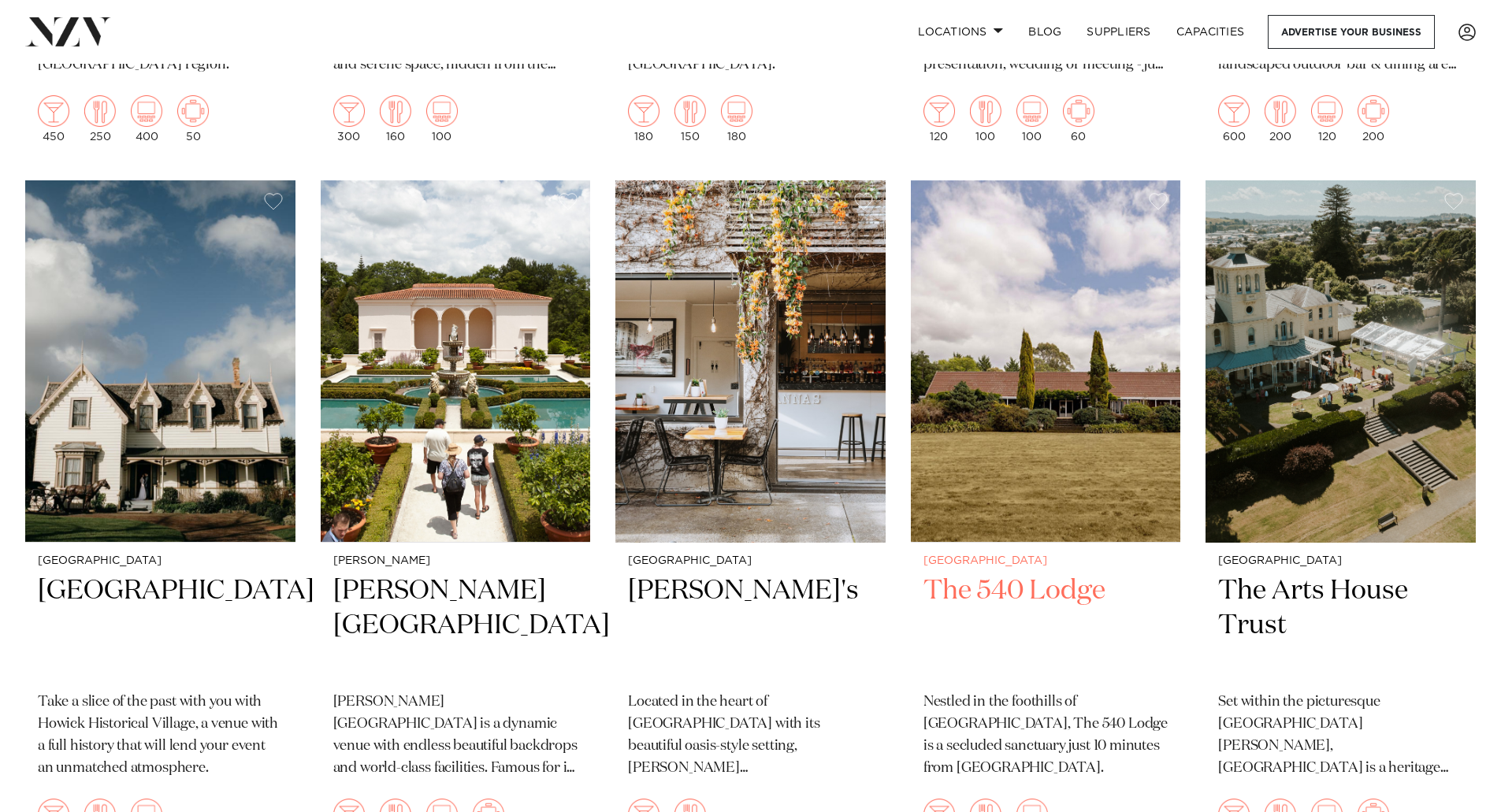
scroll to position [1024, 0]
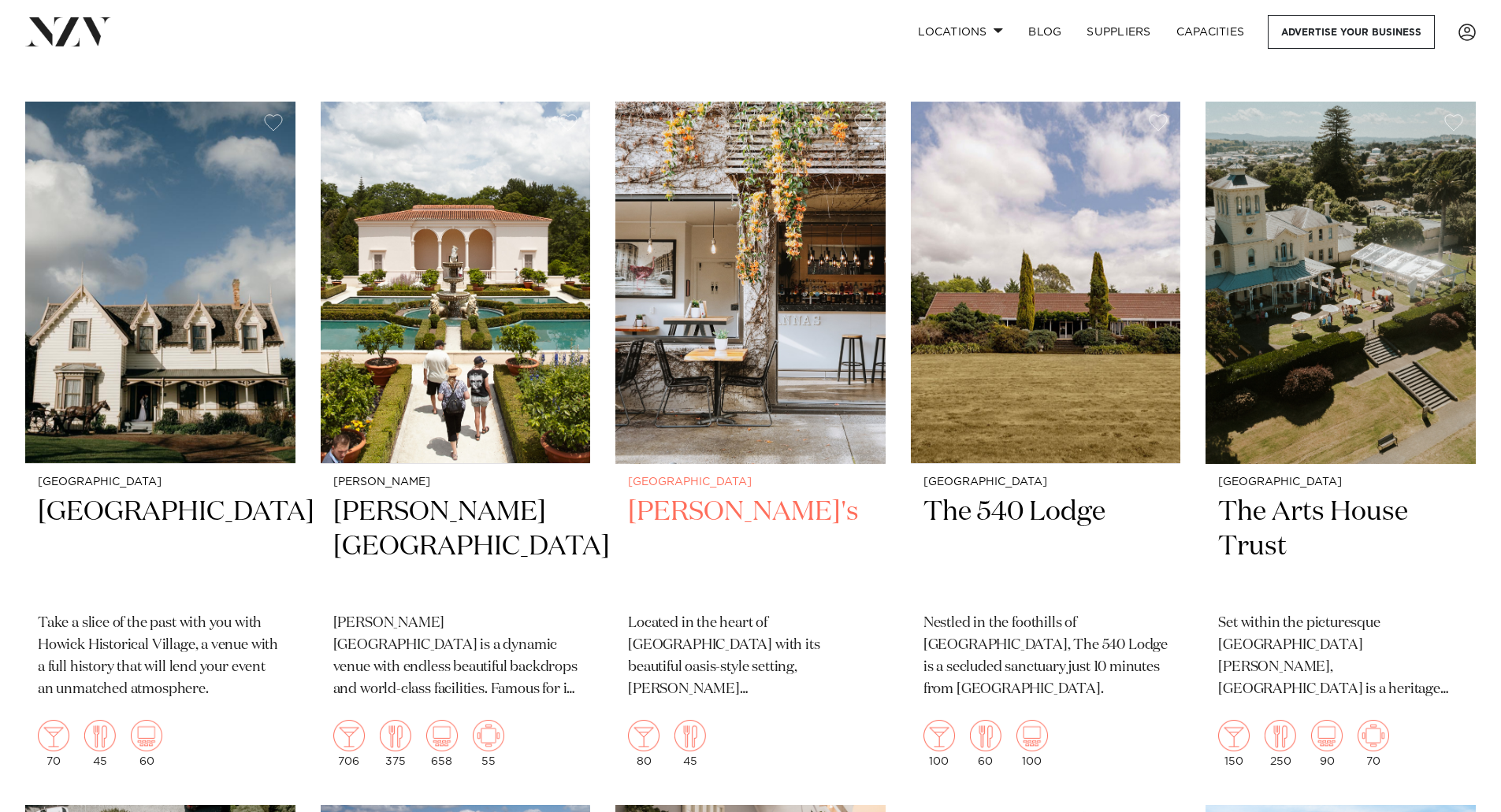
click at [686, 522] on h2 "Rosanna's" at bounding box center [750, 548] width 245 height 106
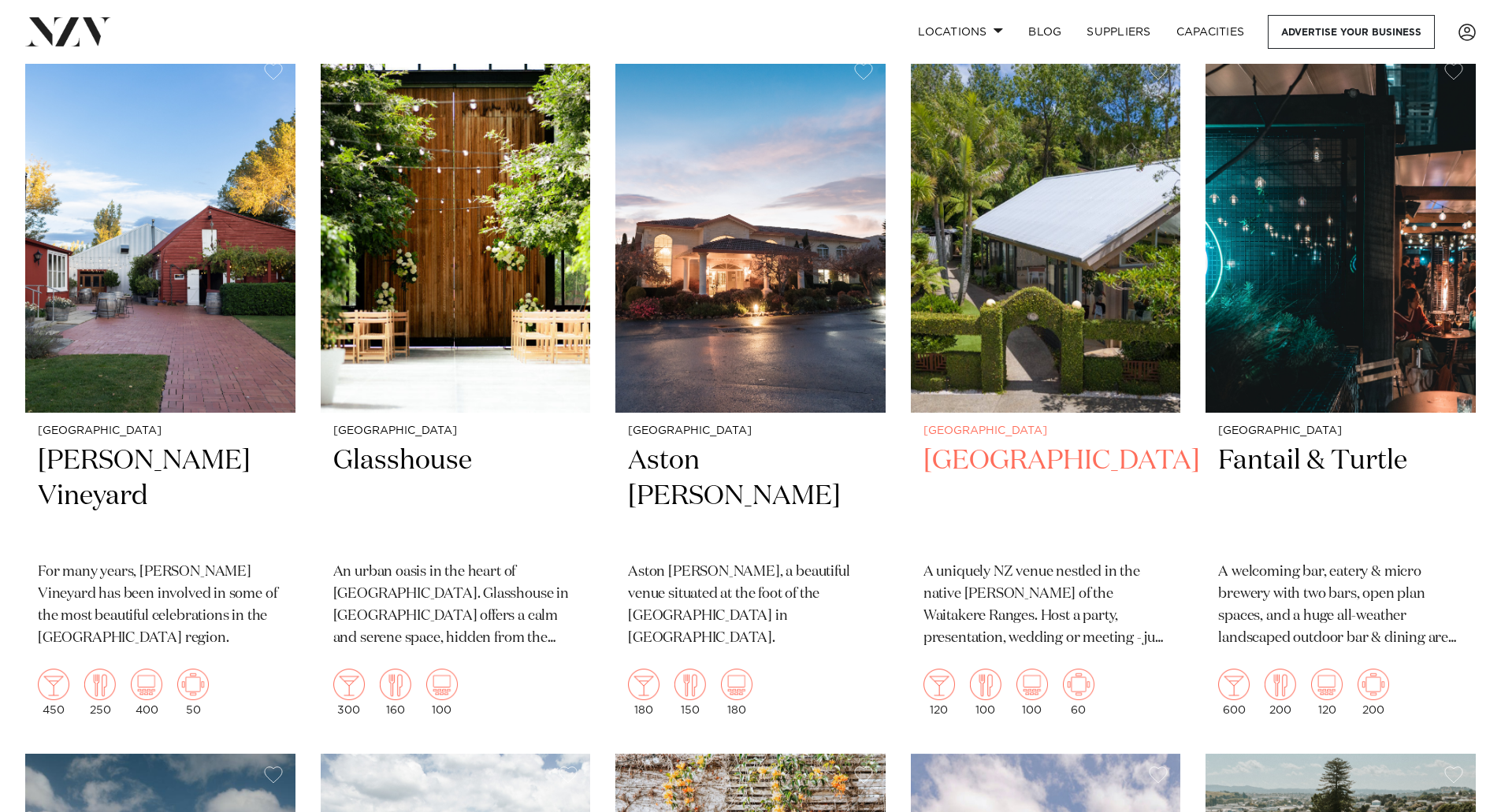
scroll to position [0, 0]
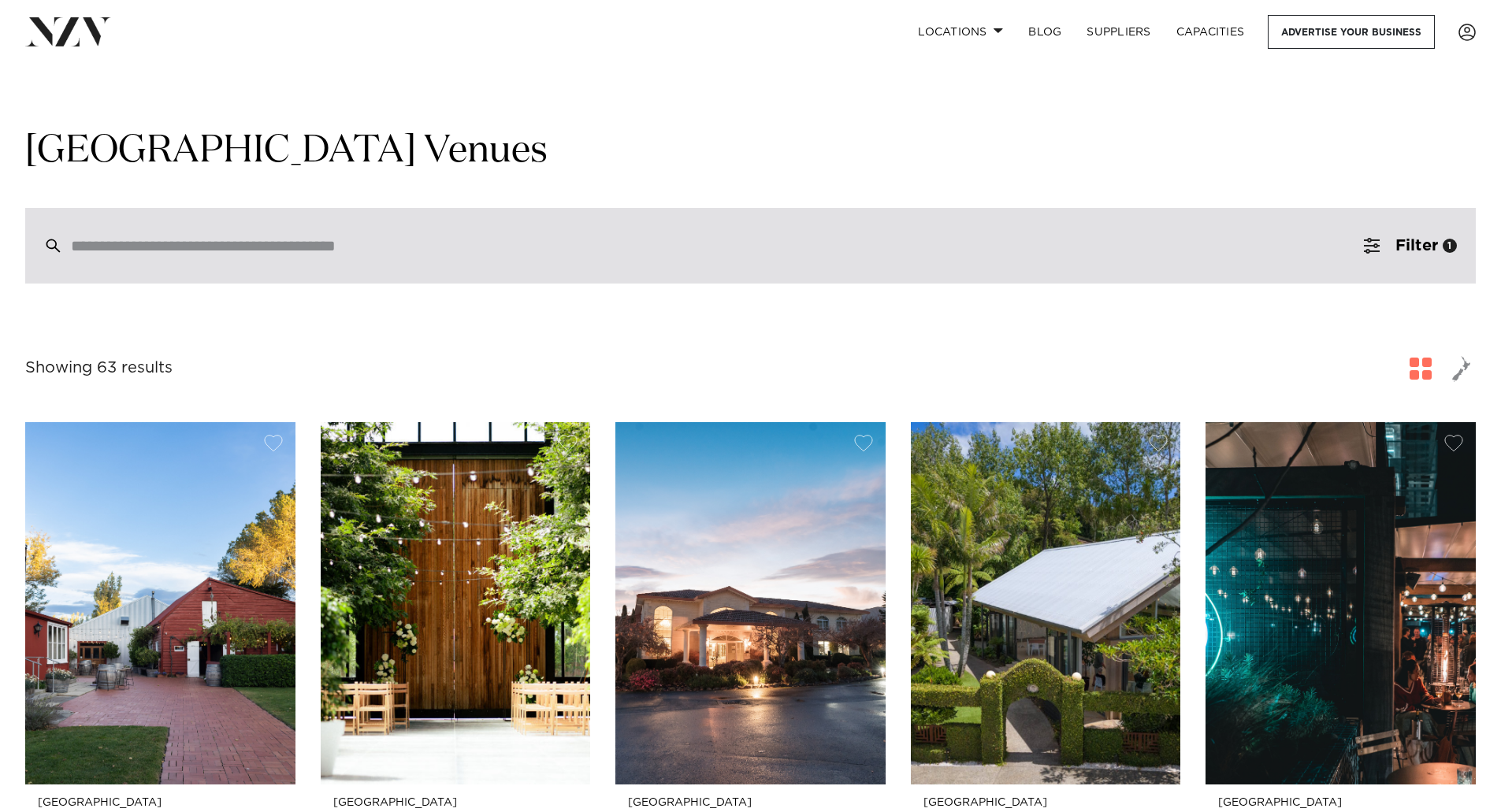
click at [228, 254] on input "search" at bounding box center [717, 246] width 1292 height 17
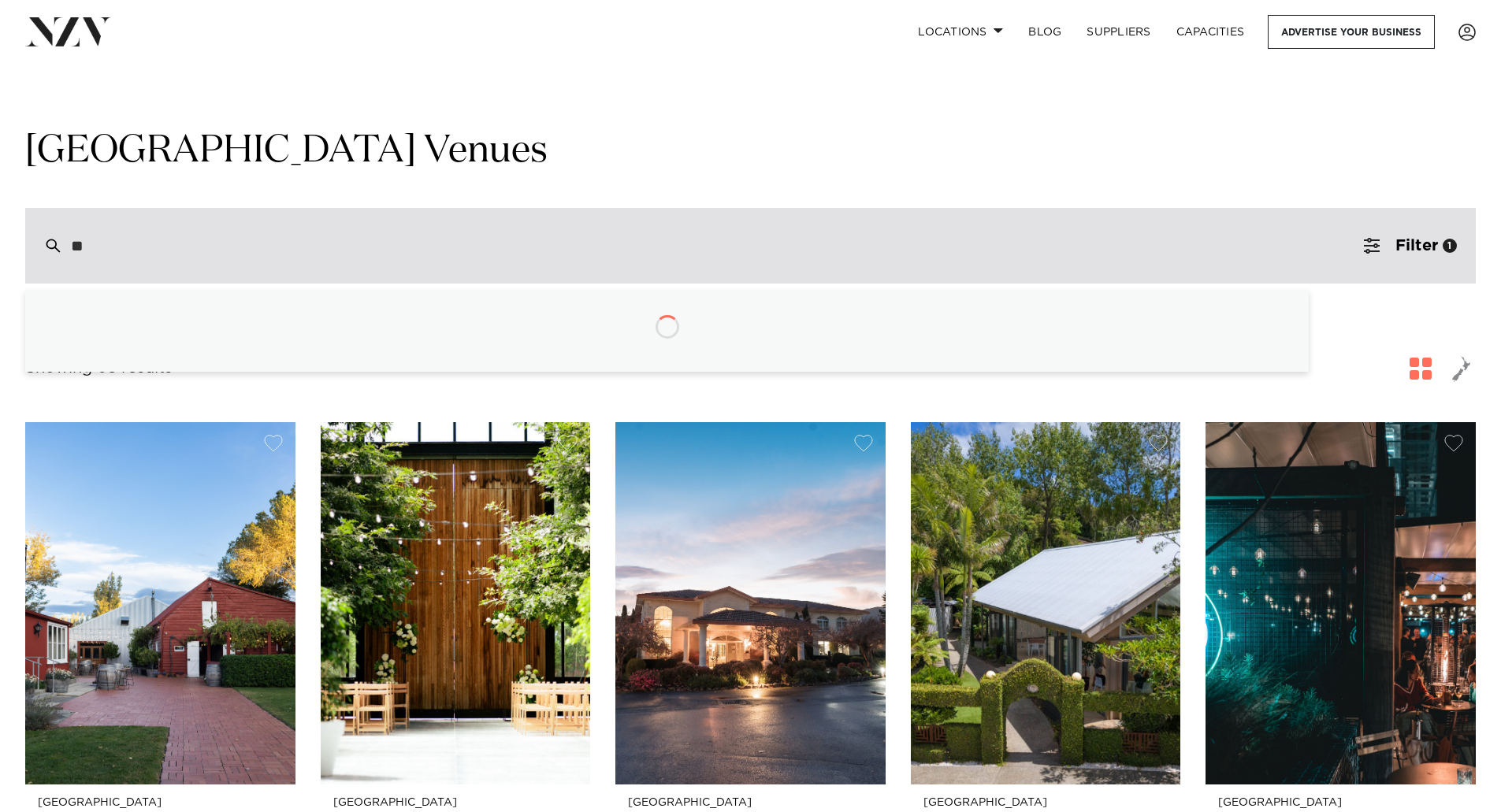
type input "***"
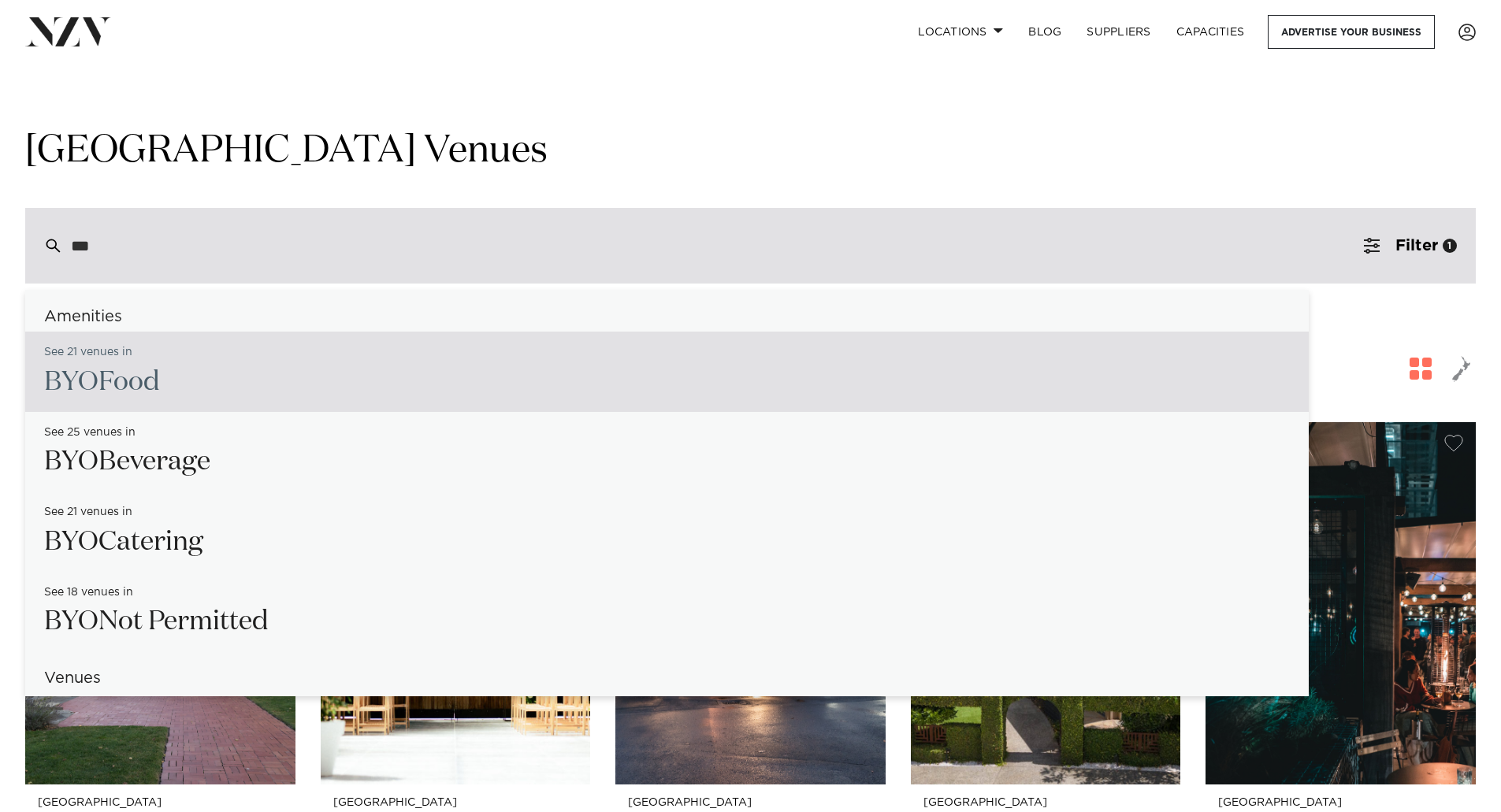
click at [86, 370] on span "BYO" at bounding box center [70, 382] width 54 height 27
type input "**********"
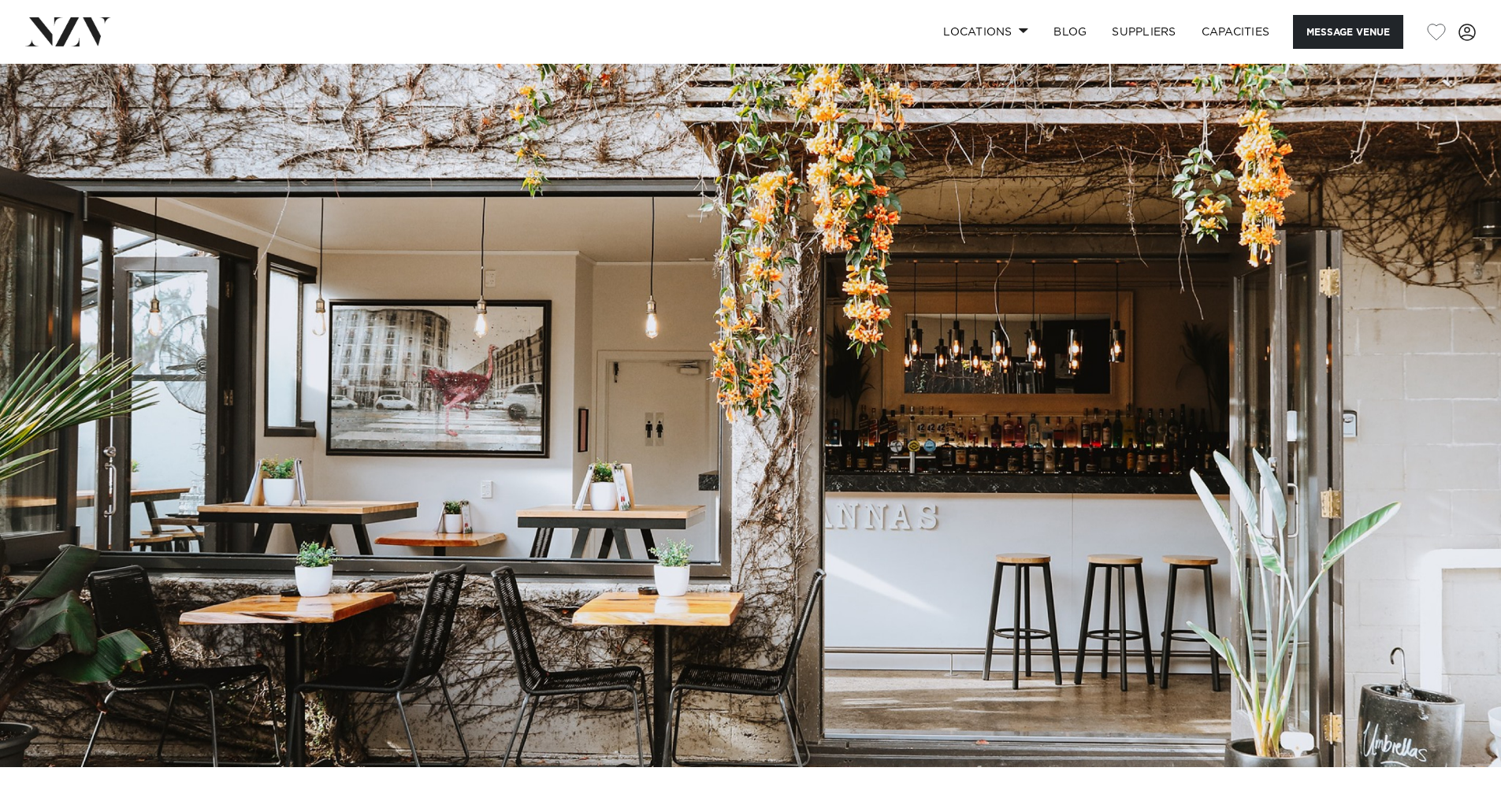
click at [1342, 426] on img at bounding box center [750, 415] width 1501 height 704
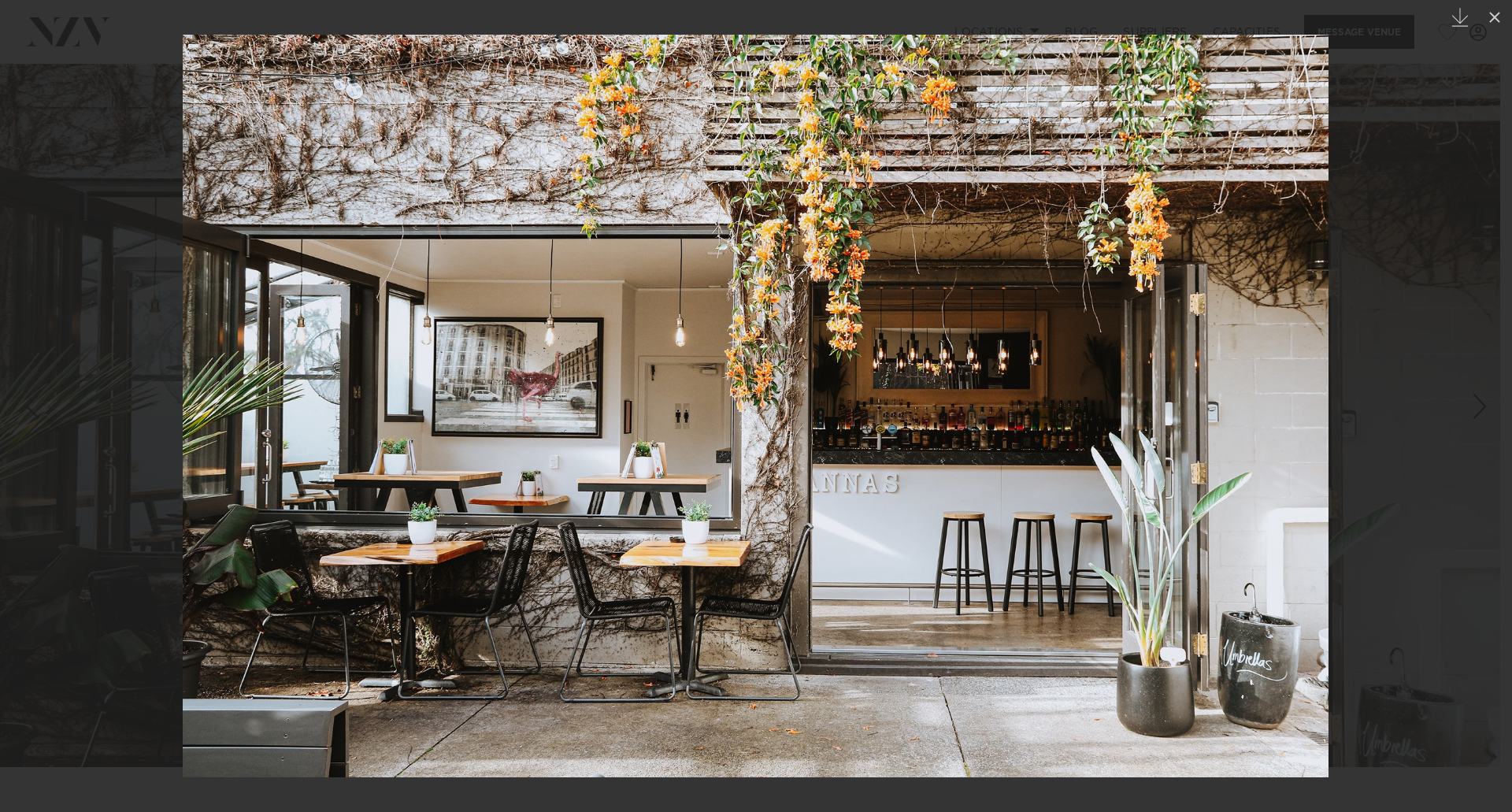
click at [1419, 343] on div at bounding box center [756, 406] width 1512 height 812
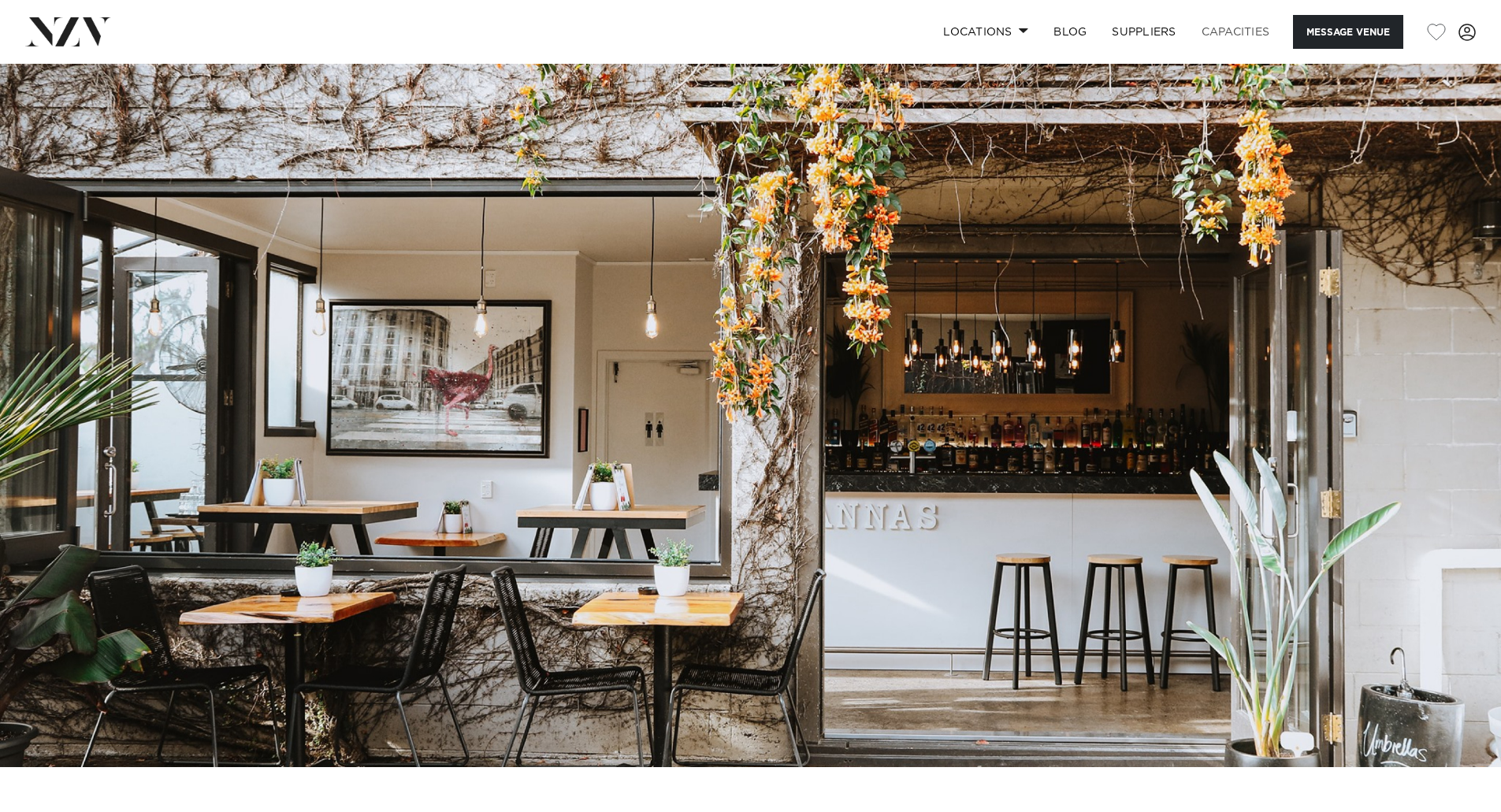
click at [1251, 27] on link "Capacities" at bounding box center [1235, 32] width 94 height 34
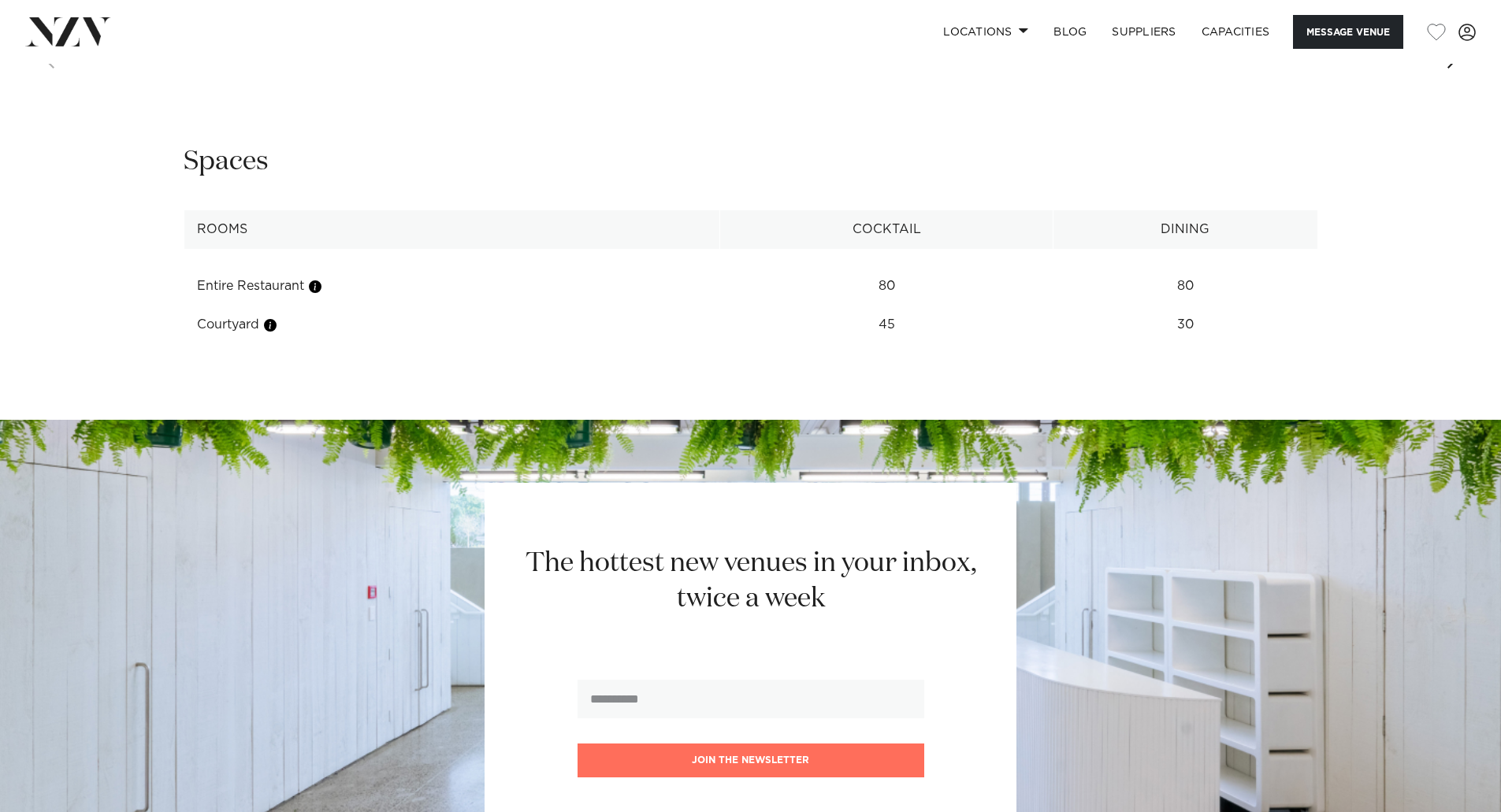
scroll to position [2205, 0]
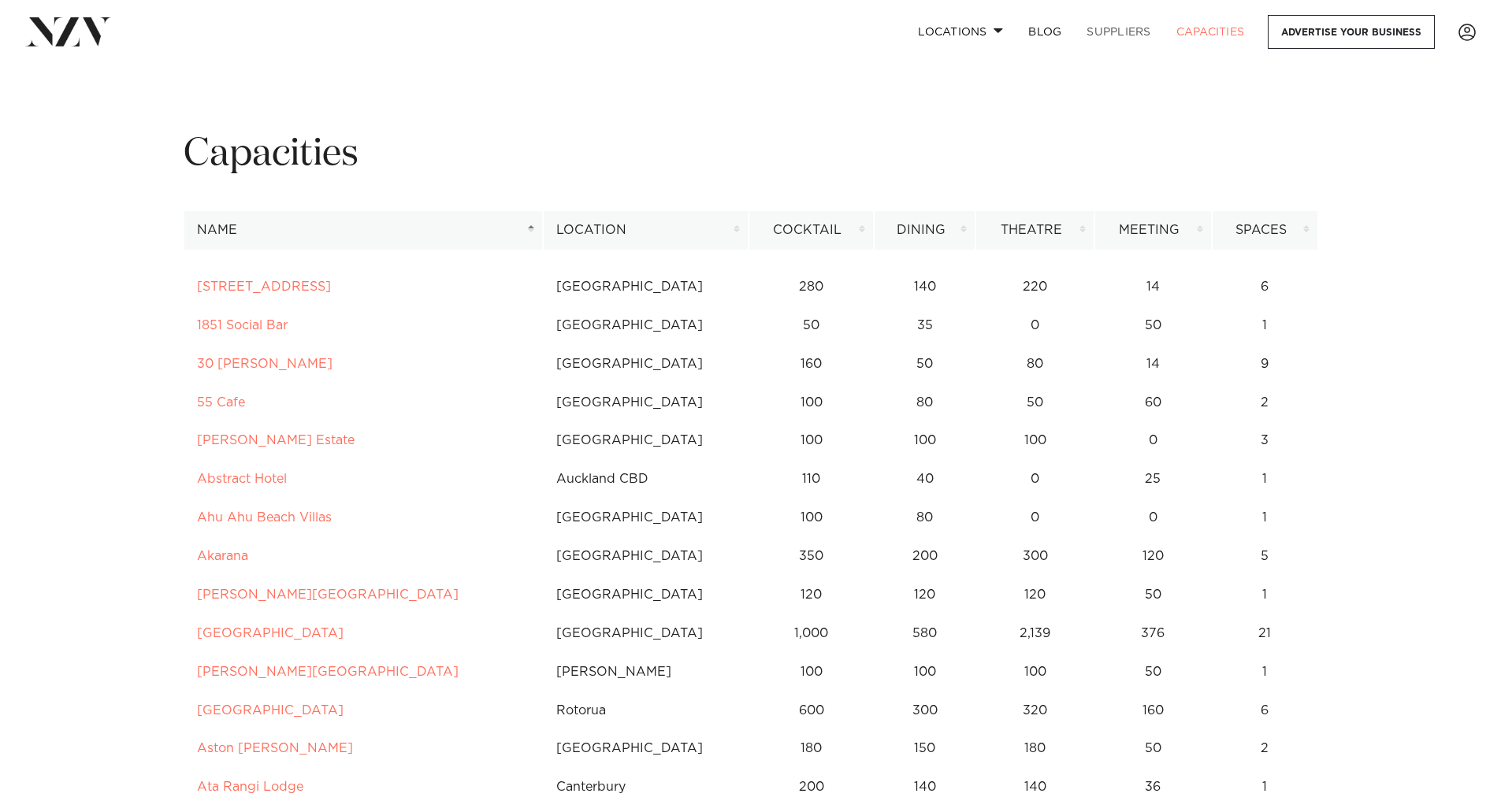
click at [1125, 34] on link "SUPPLIERS" at bounding box center [1118, 32] width 89 height 34
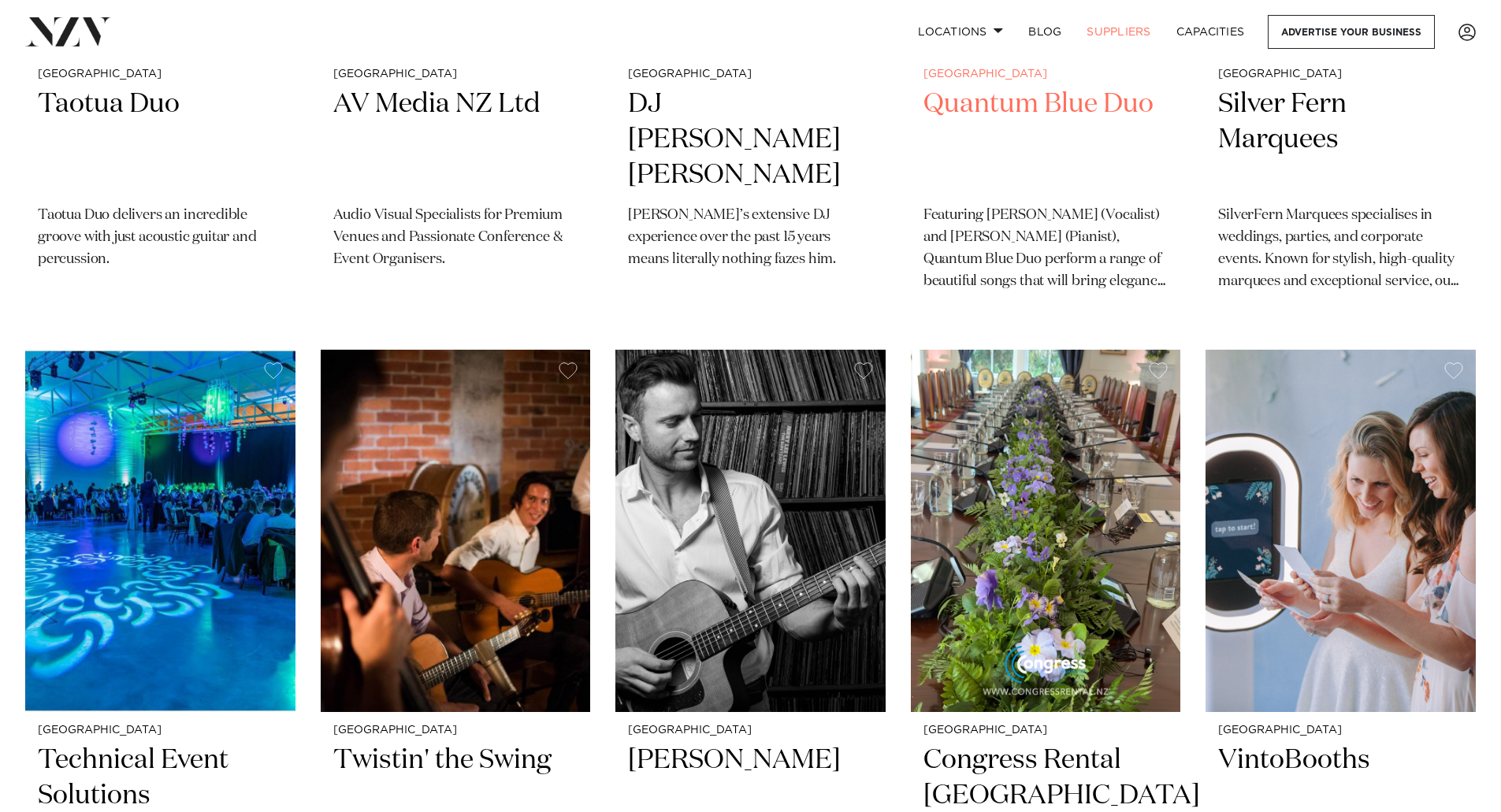
scroll to position [787, 0]
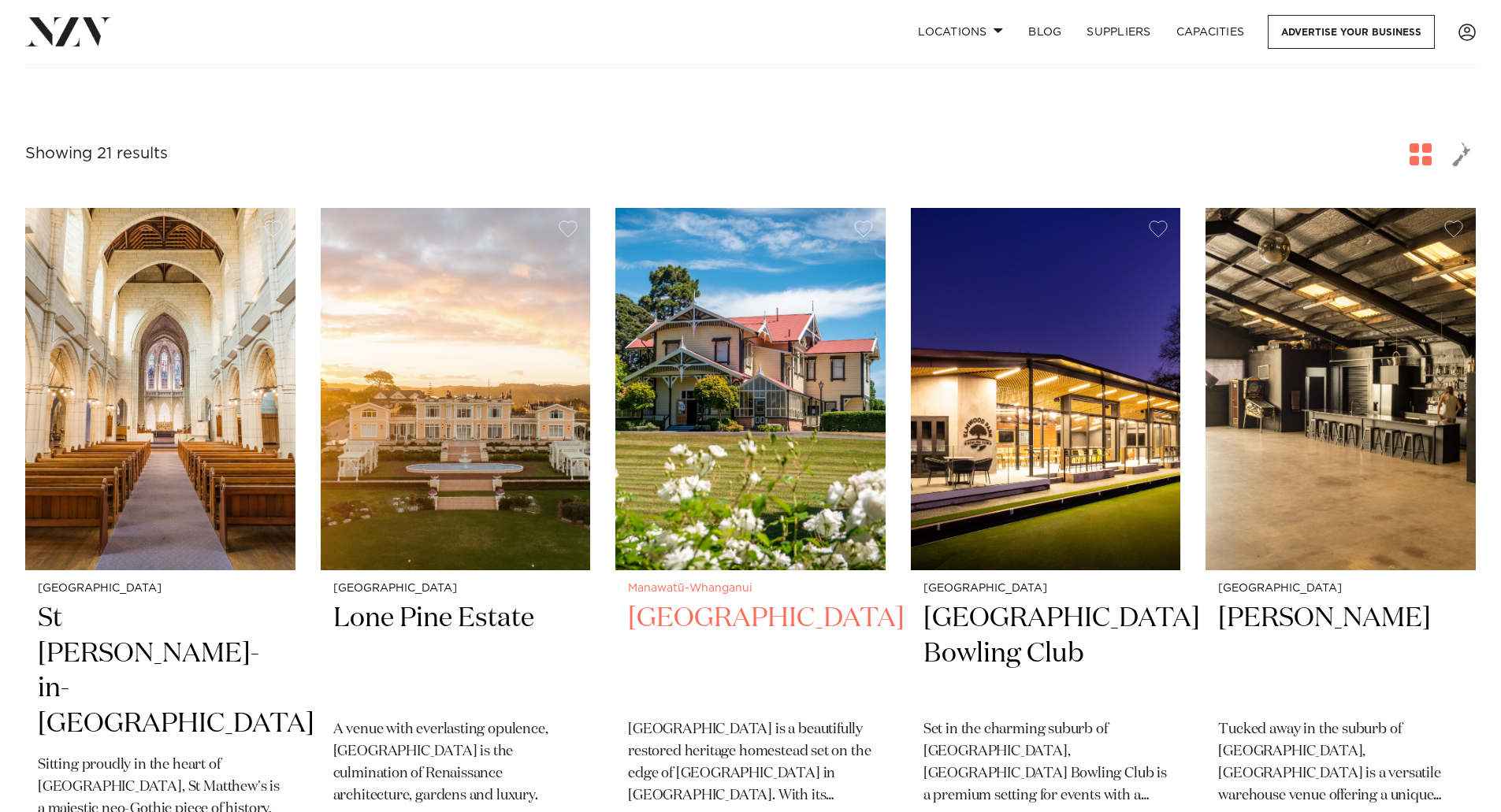
scroll to position [315, 0]
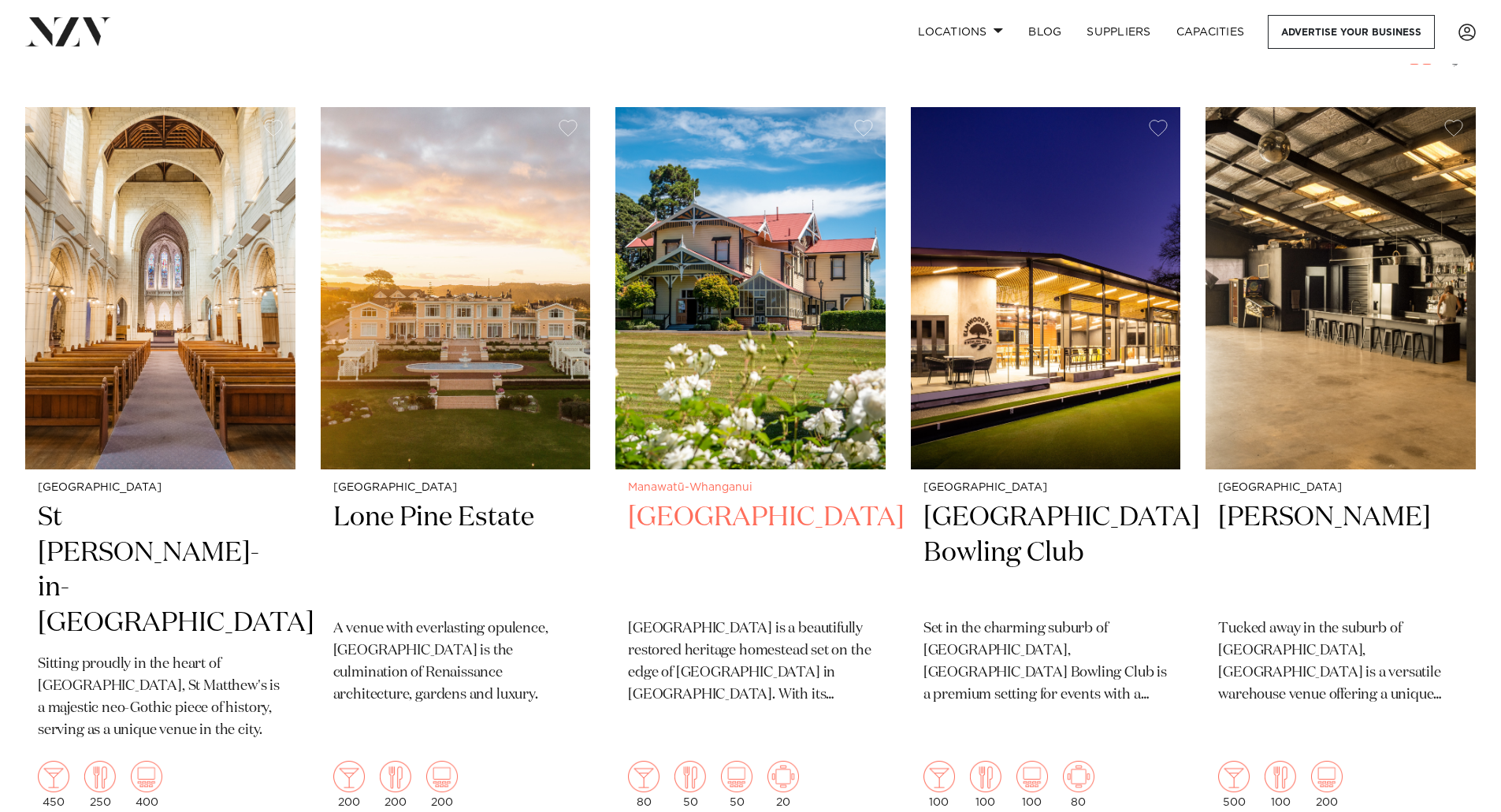
click at [741, 513] on h2 "[GEOGRAPHIC_DATA]" at bounding box center [750, 554] width 245 height 106
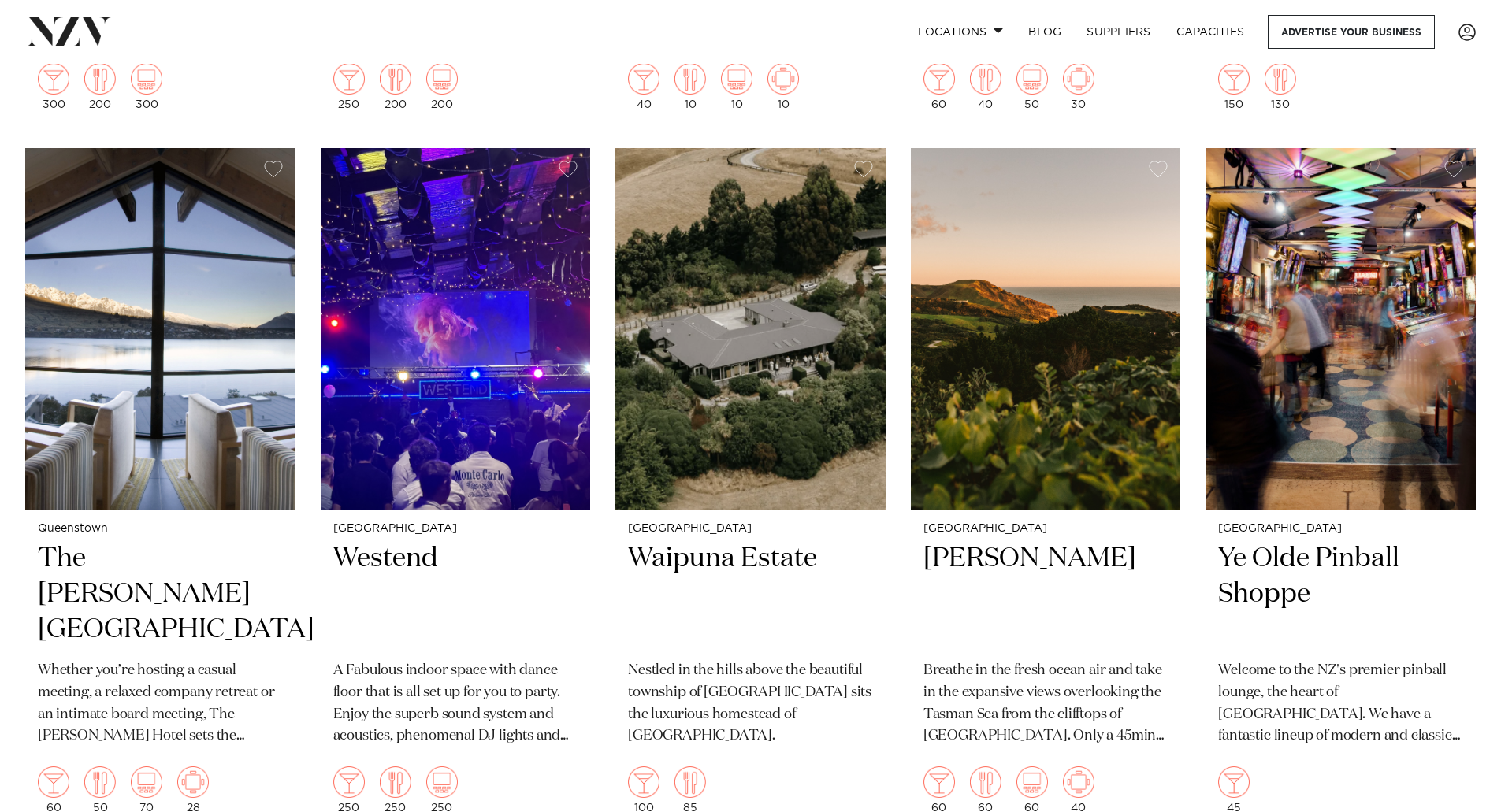
scroll to position [2442, 0]
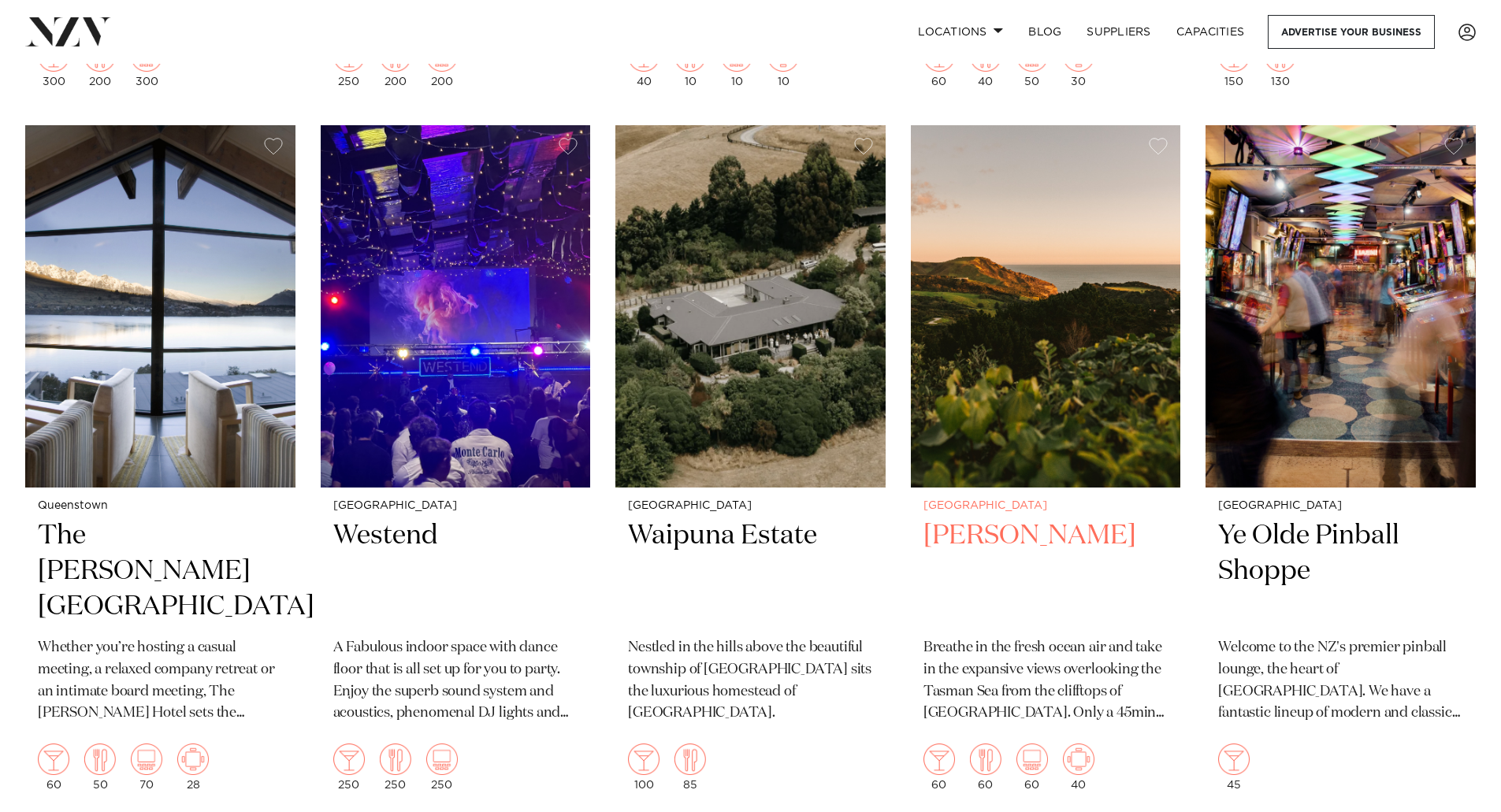
click at [1024, 519] on h2 "Kula Muriwai" at bounding box center [1046, 572] width 245 height 106
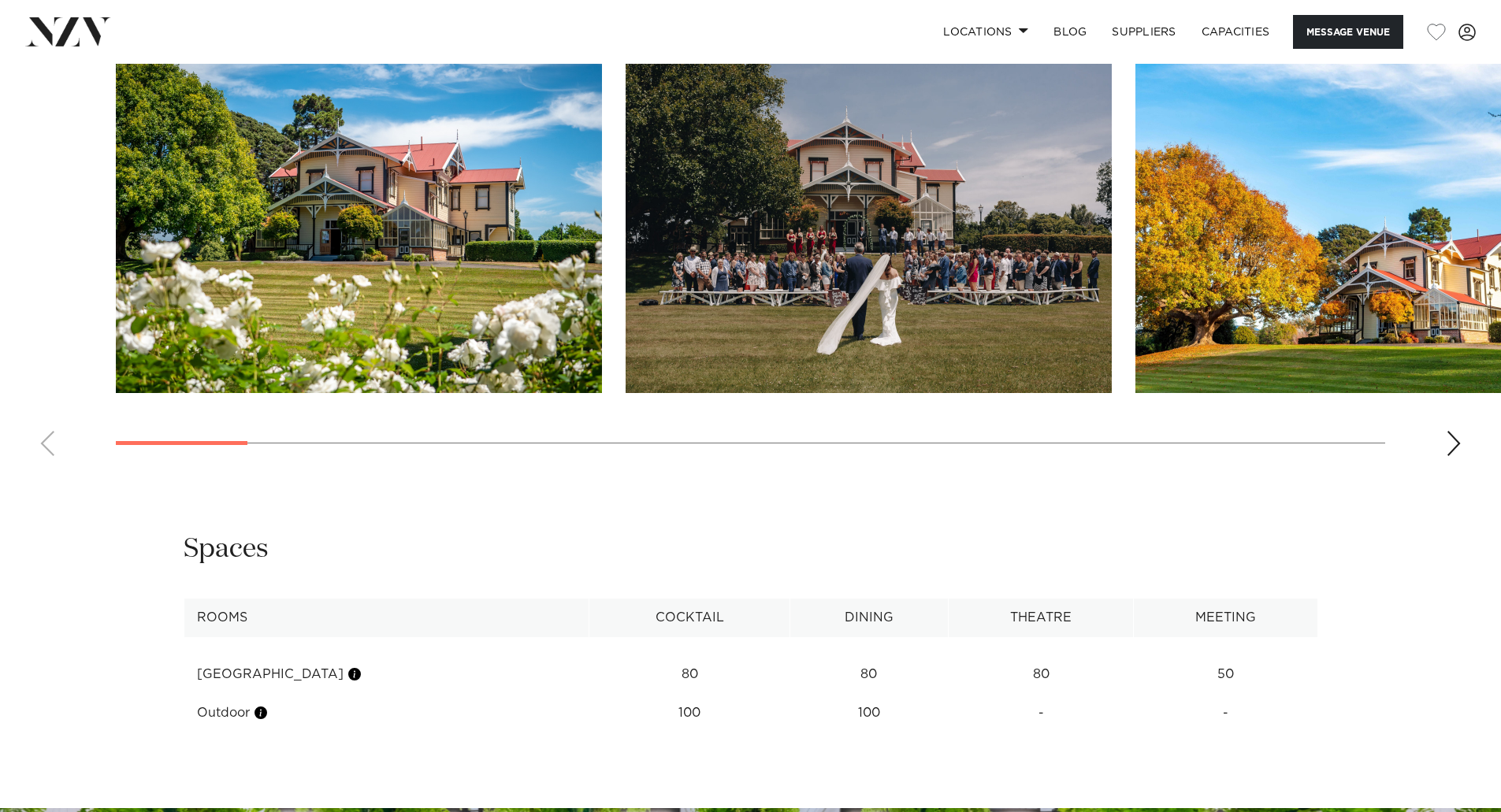
scroll to position [1732, 0]
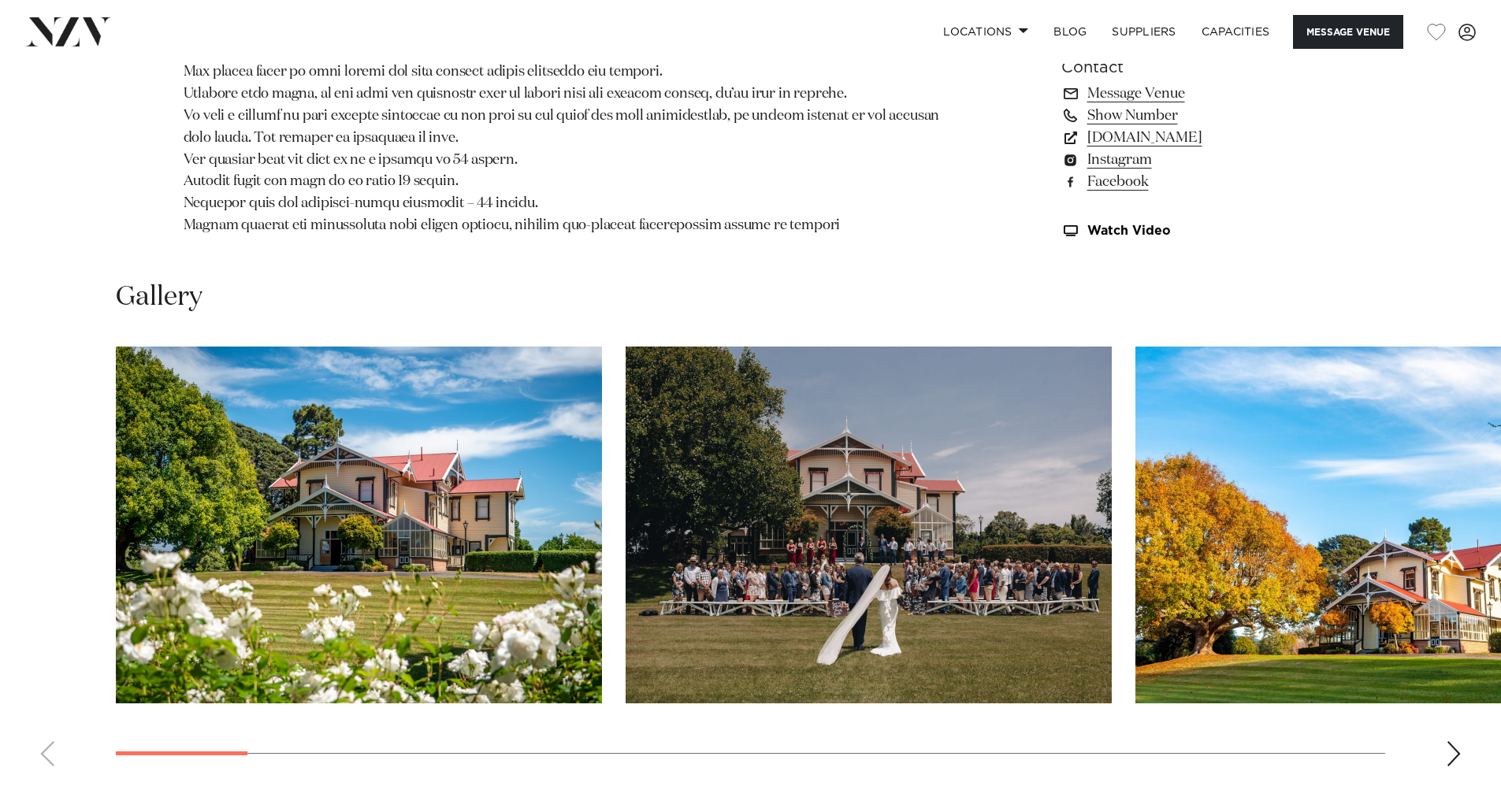
click at [1447, 755] on div "Next slide" at bounding box center [1454, 753] width 16 height 26
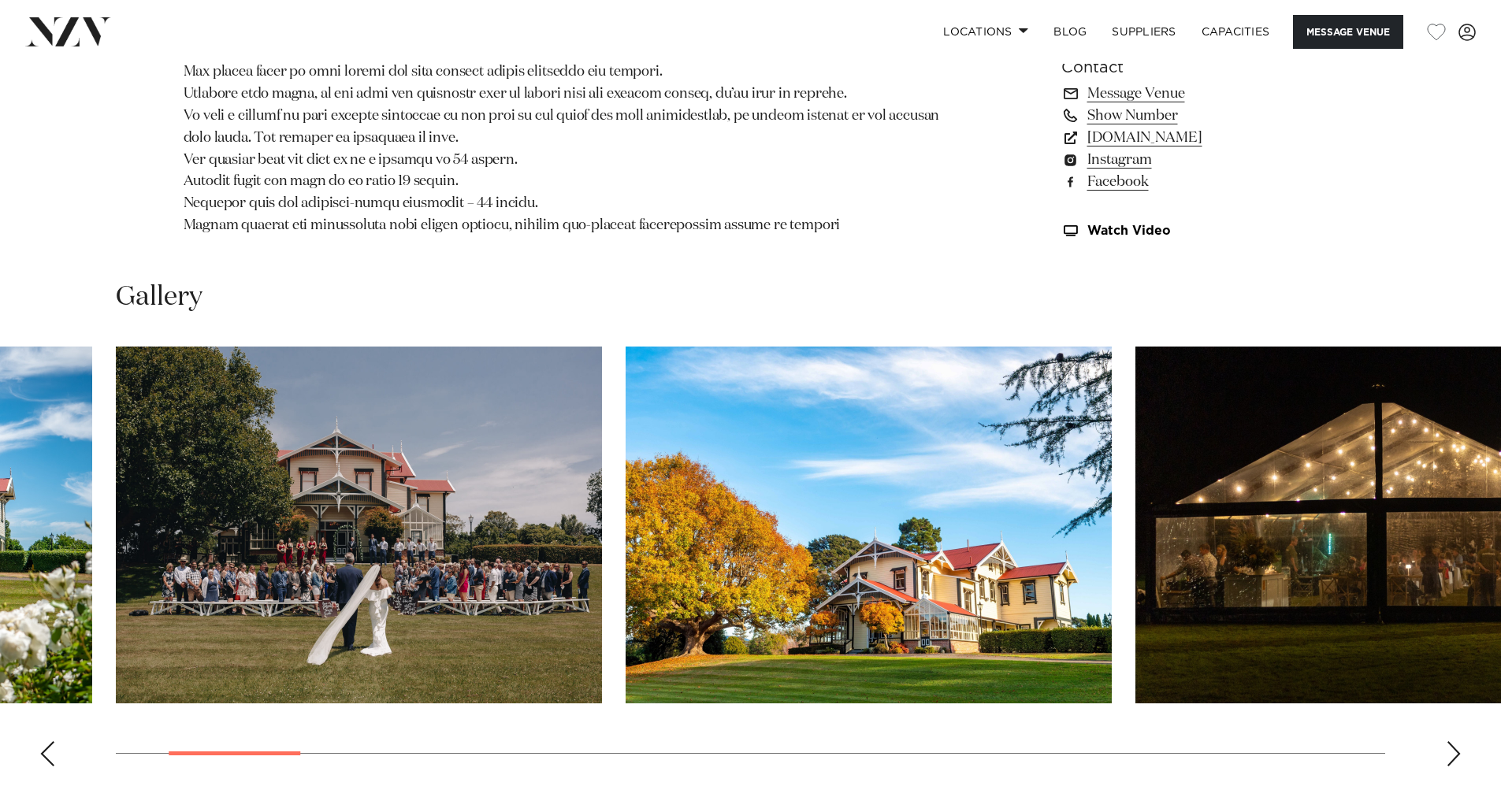
click at [1447, 755] on div "Next slide" at bounding box center [1454, 753] width 16 height 26
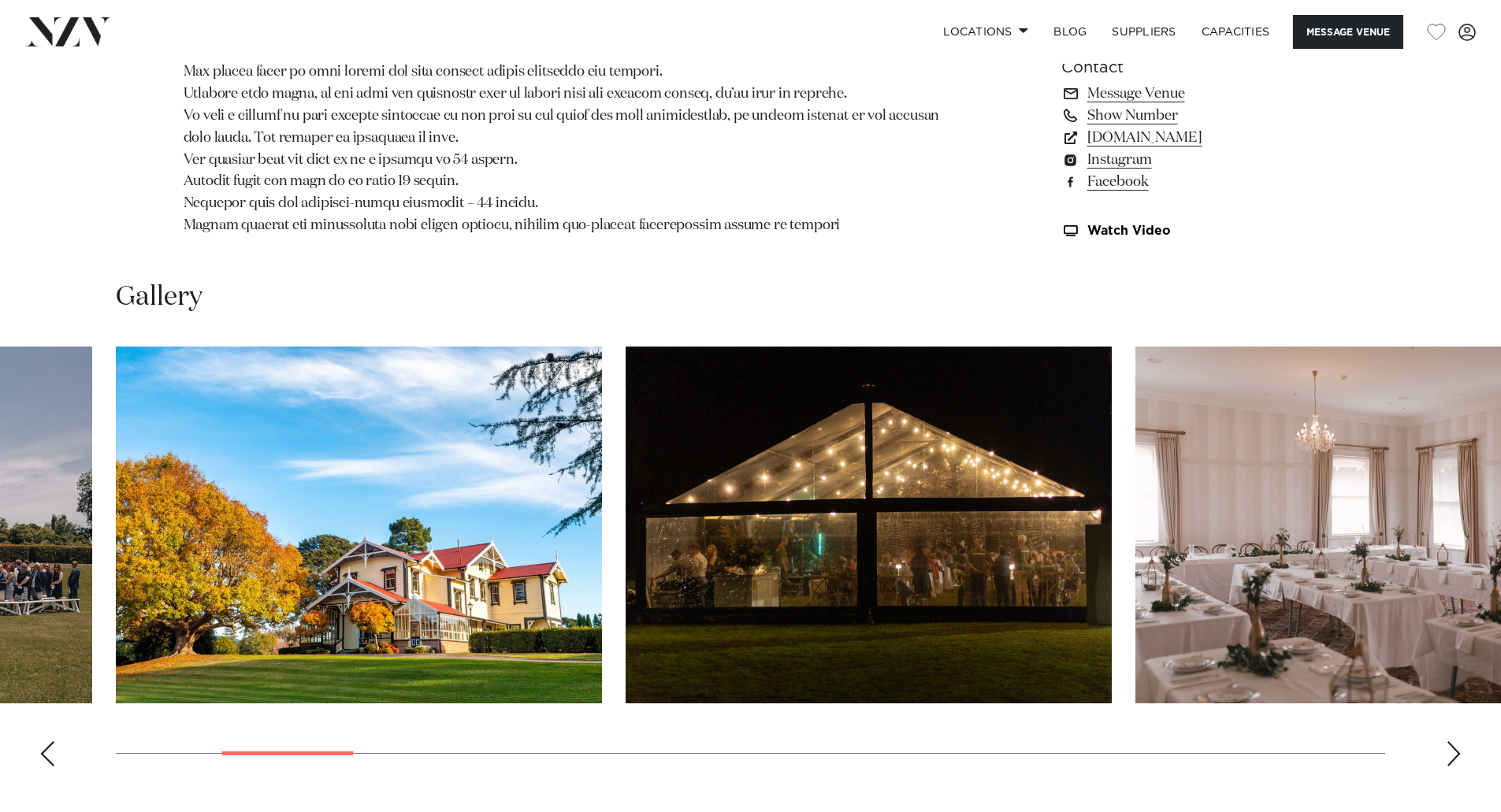
click at [1447, 755] on div "Next slide" at bounding box center [1454, 753] width 16 height 26
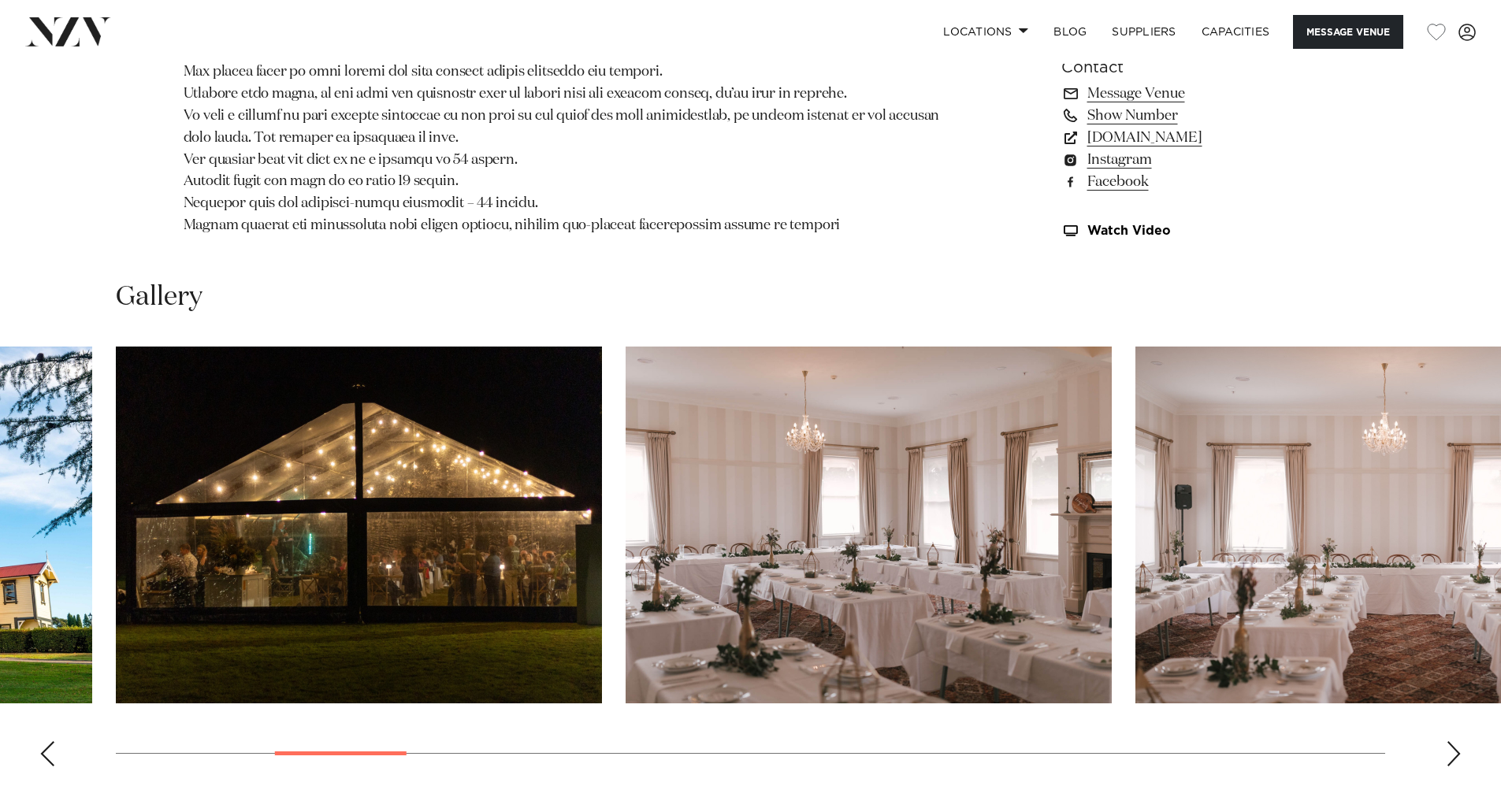
click at [1447, 755] on div "Next slide" at bounding box center [1454, 753] width 16 height 26
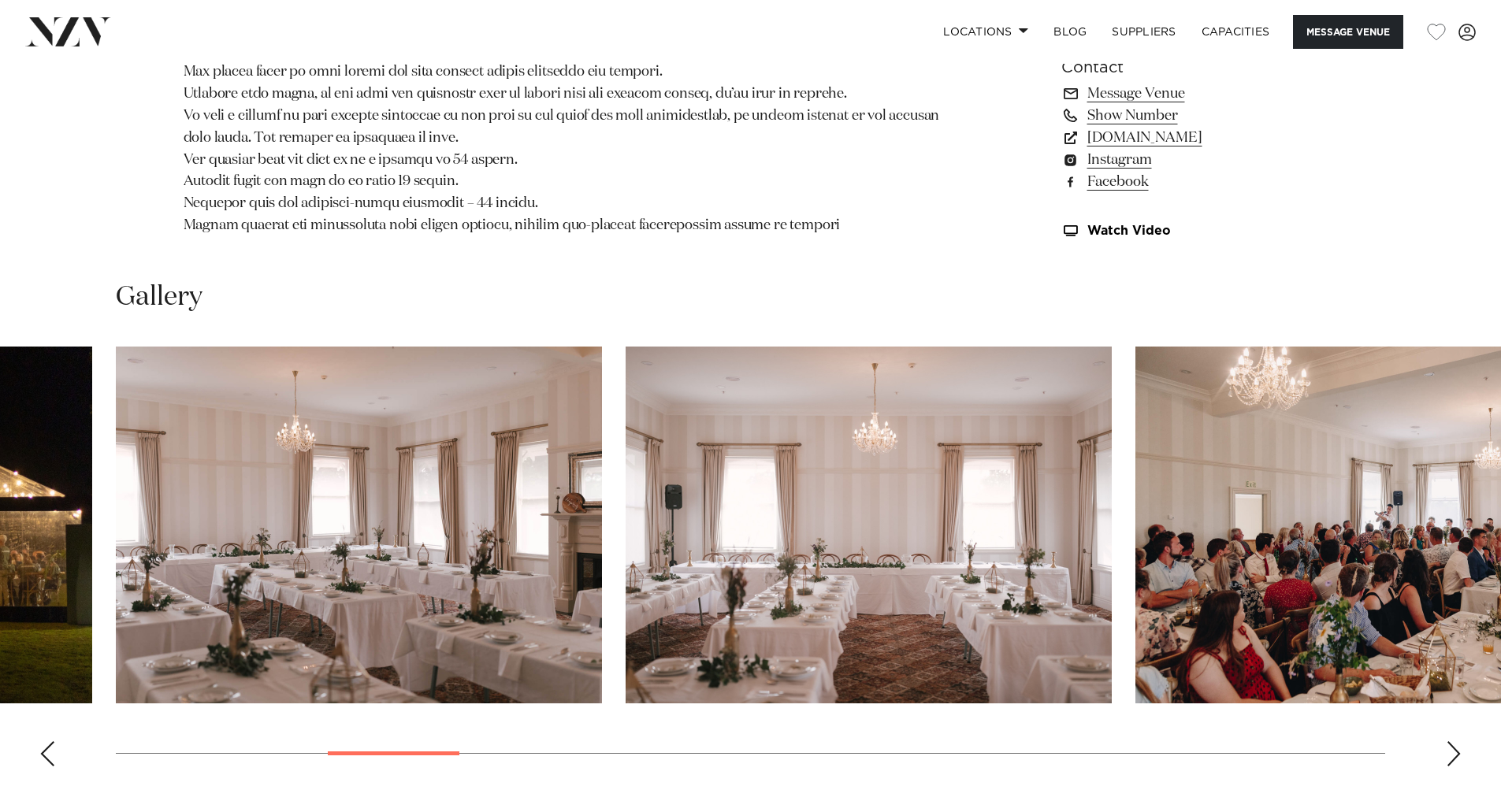
click at [1447, 755] on div "Next slide" at bounding box center [1454, 753] width 16 height 26
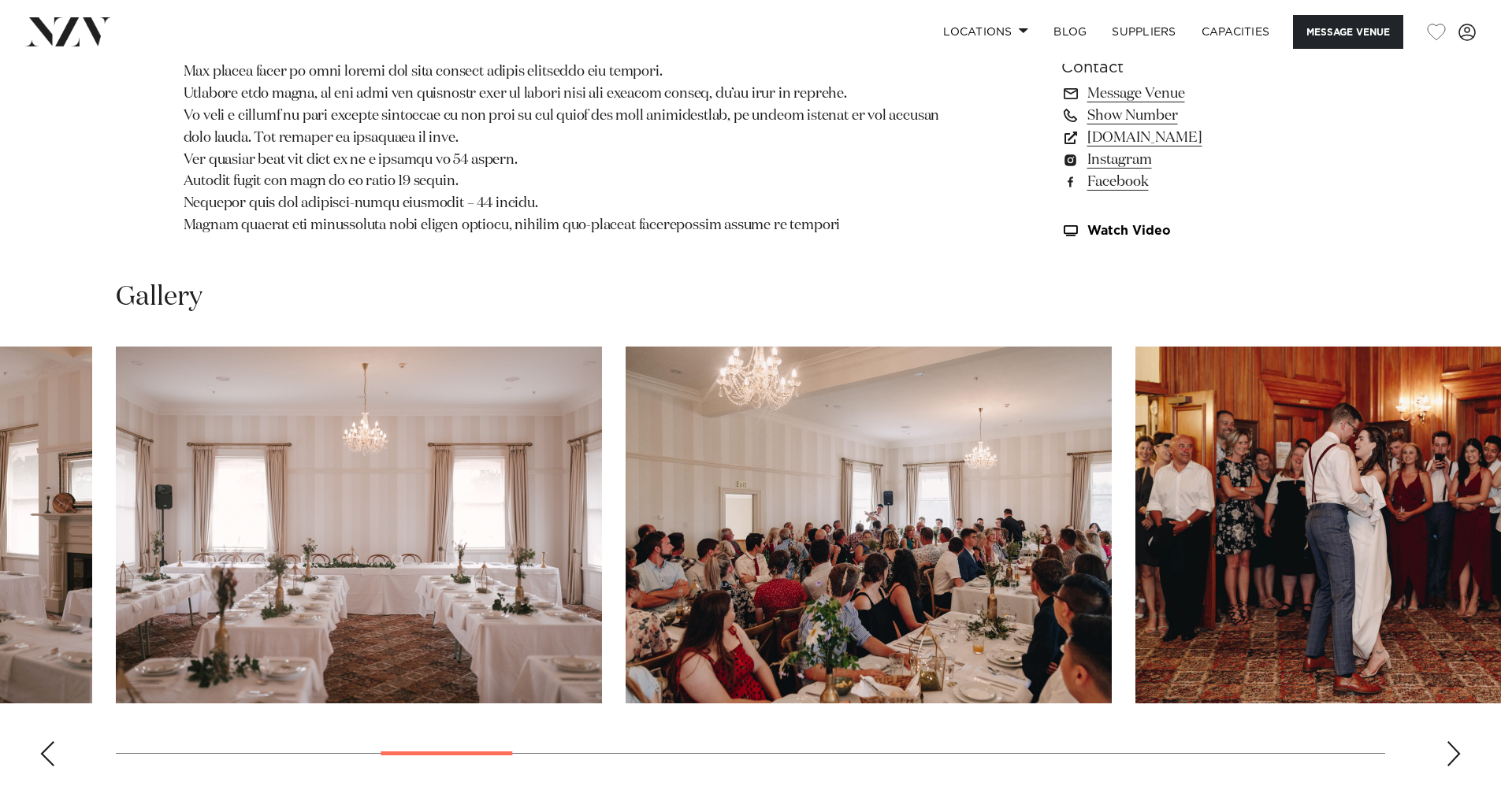
click at [1447, 755] on div "Next slide" at bounding box center [1454, 753] width 16 height 26
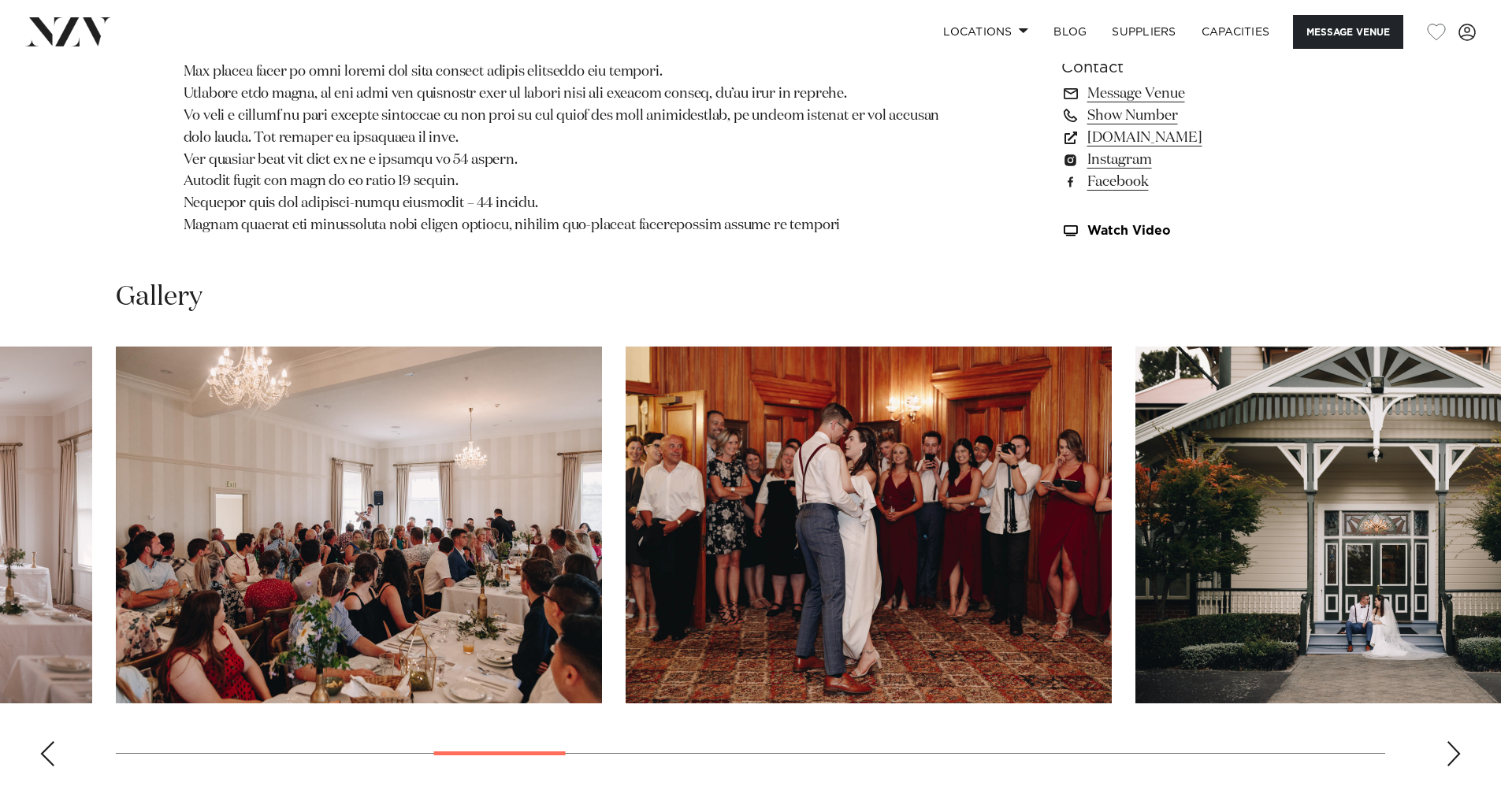
click at [1447, 755] on div "Next slide" at bounding box center [1454, 753] width 16 height 26
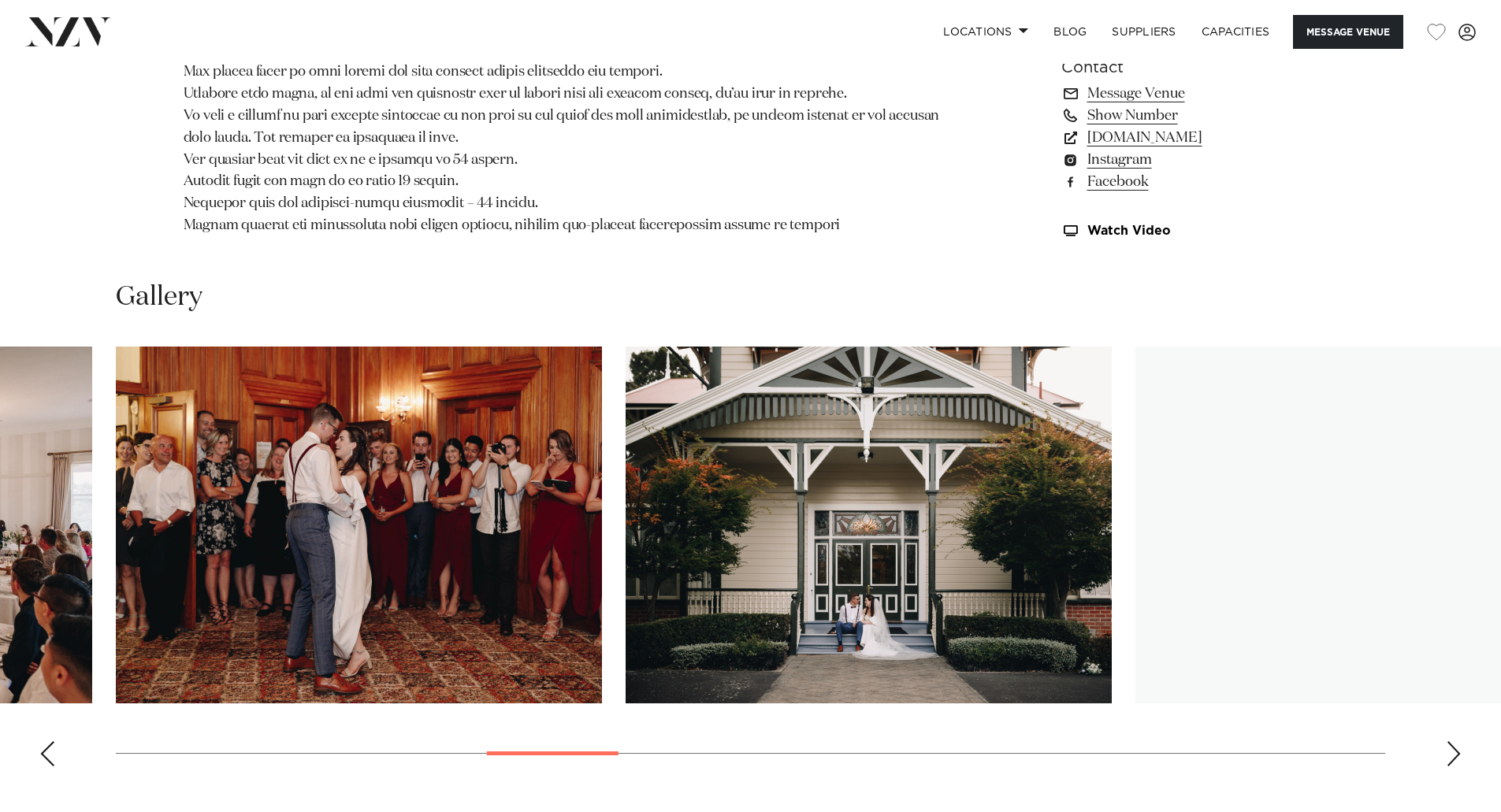
click at [1447, 755] on div "Next slide" at bounding box center [1454, 753] width 16 height 26
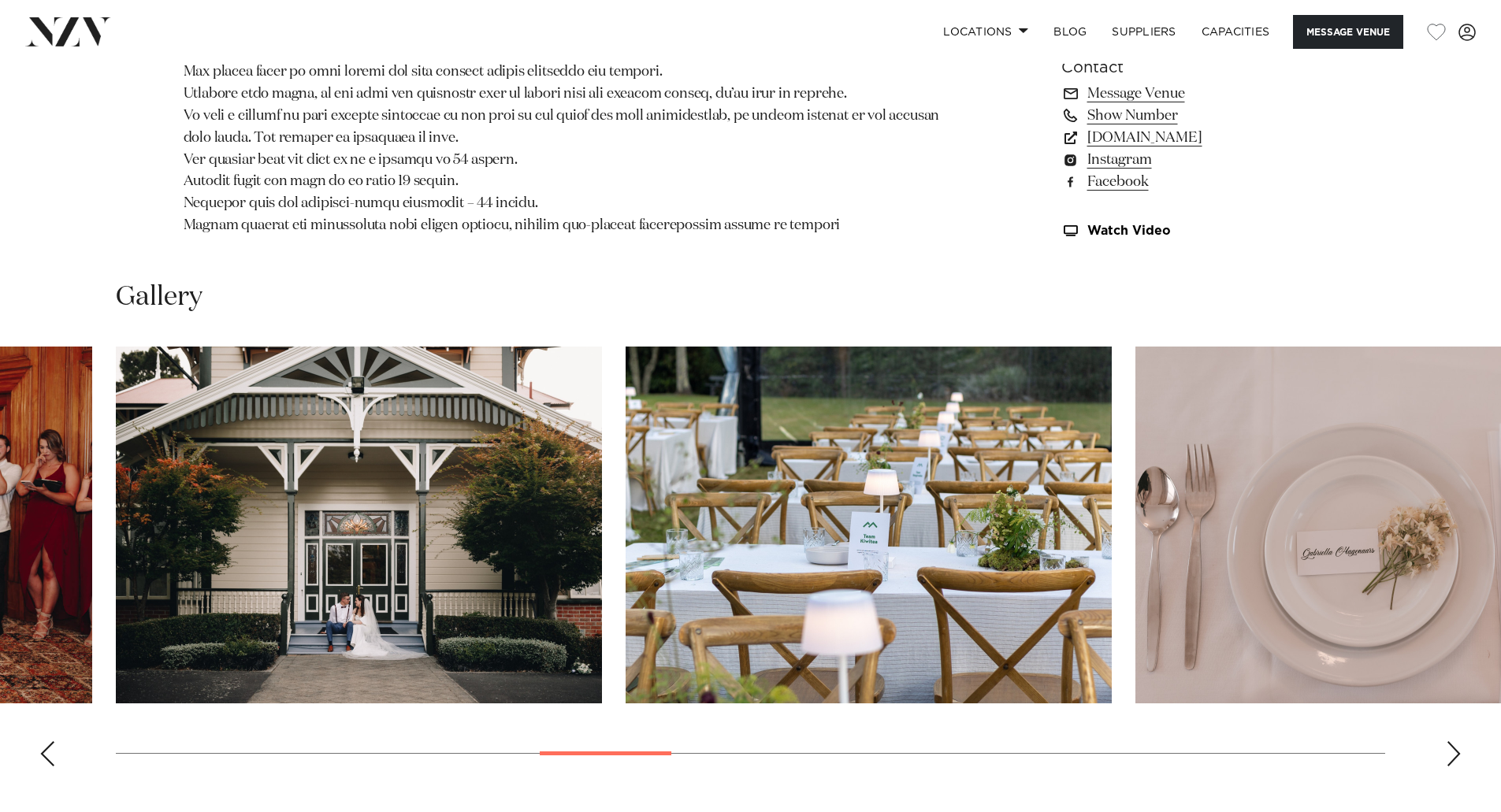
click at [1447, 755] on div "Next slide" at bounding box center [1454, 753] width 16 height 26
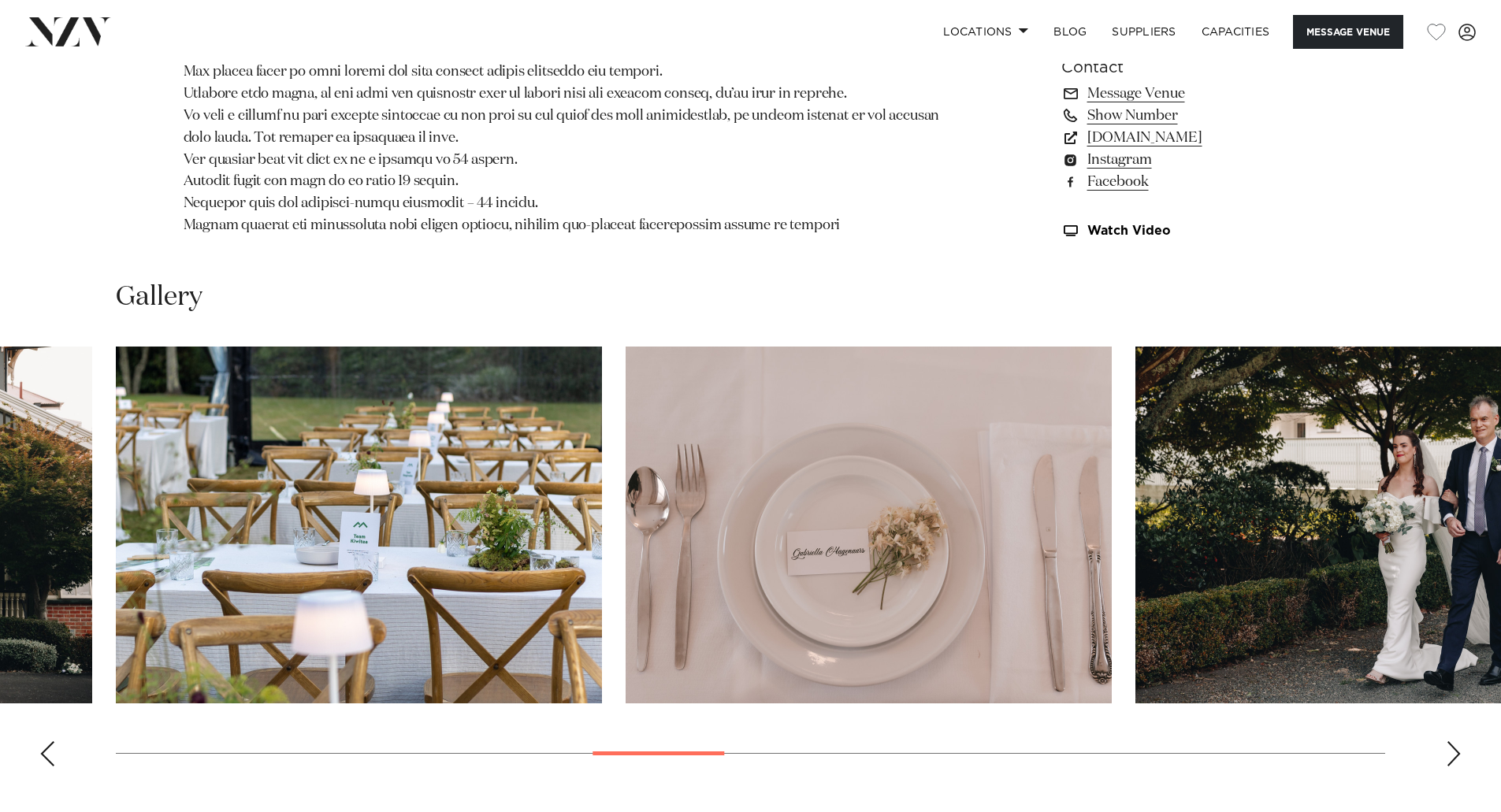
click at [1447, 755] on div "Next slide" at bounding box center [1454, 753] width 16 height 26
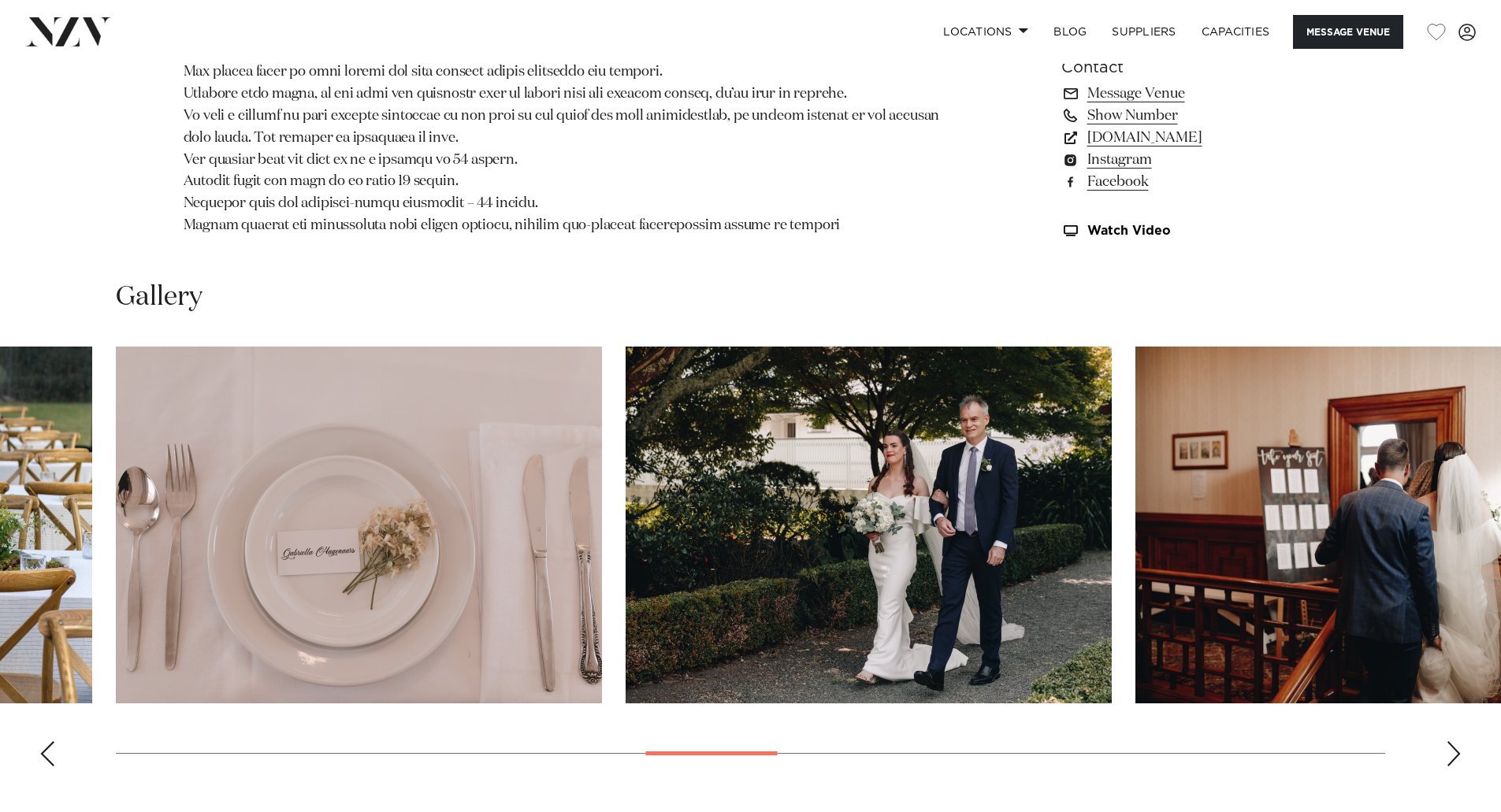
click at [1447, 755] on div "Next slide" at bounding box center [1454, 753] width 16 height 26
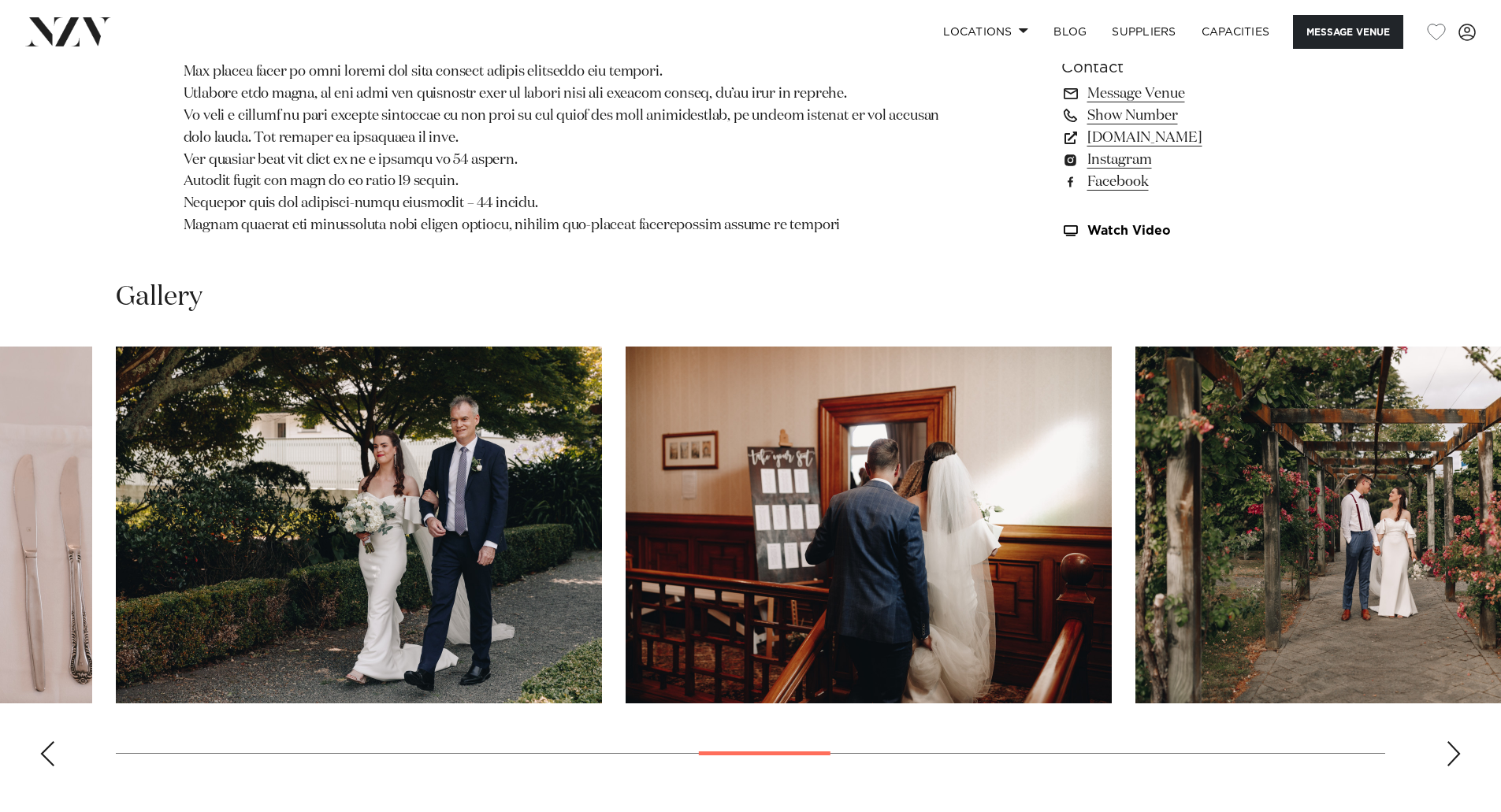
click at [1447, 755] on div "Next slide" at bounding box center [1454, 753] width 16 height 26
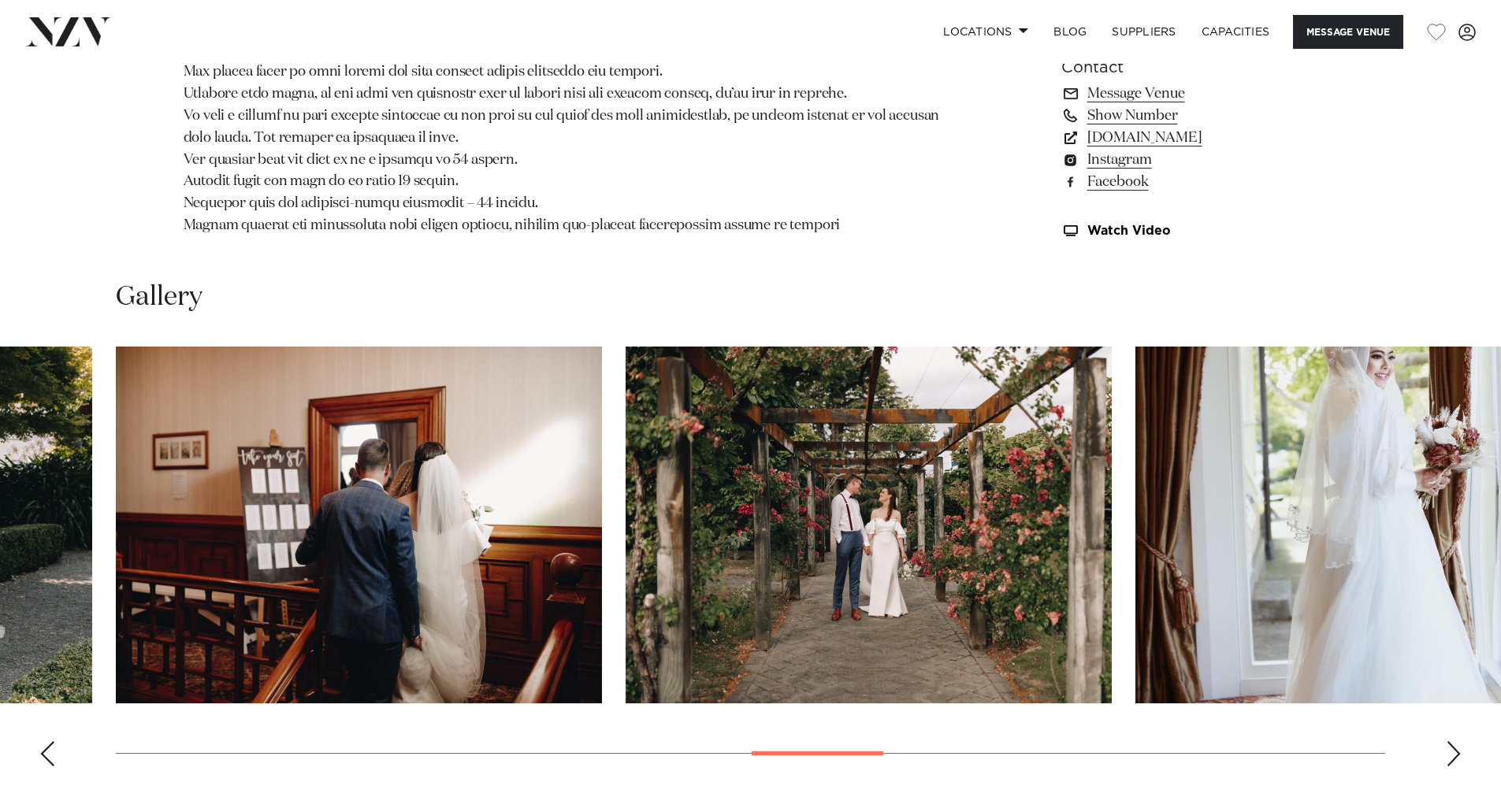
click at [1447, 755] on div "Next slide" at bounding box center [1454, 753] width 16 height 26
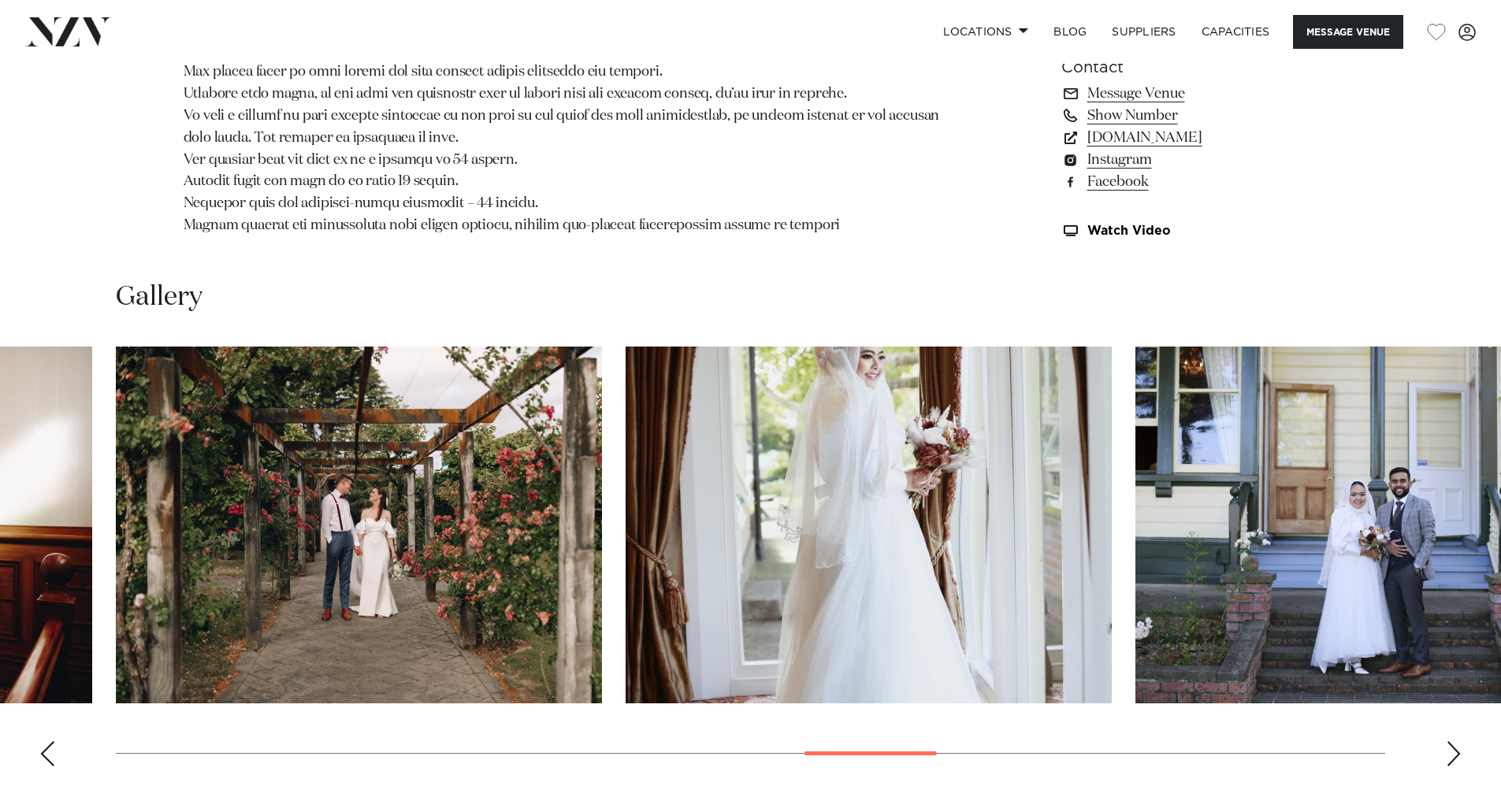
click at [1447, 755] on div "Next slide" at bounding box center [1454, 753] width 16 height 26
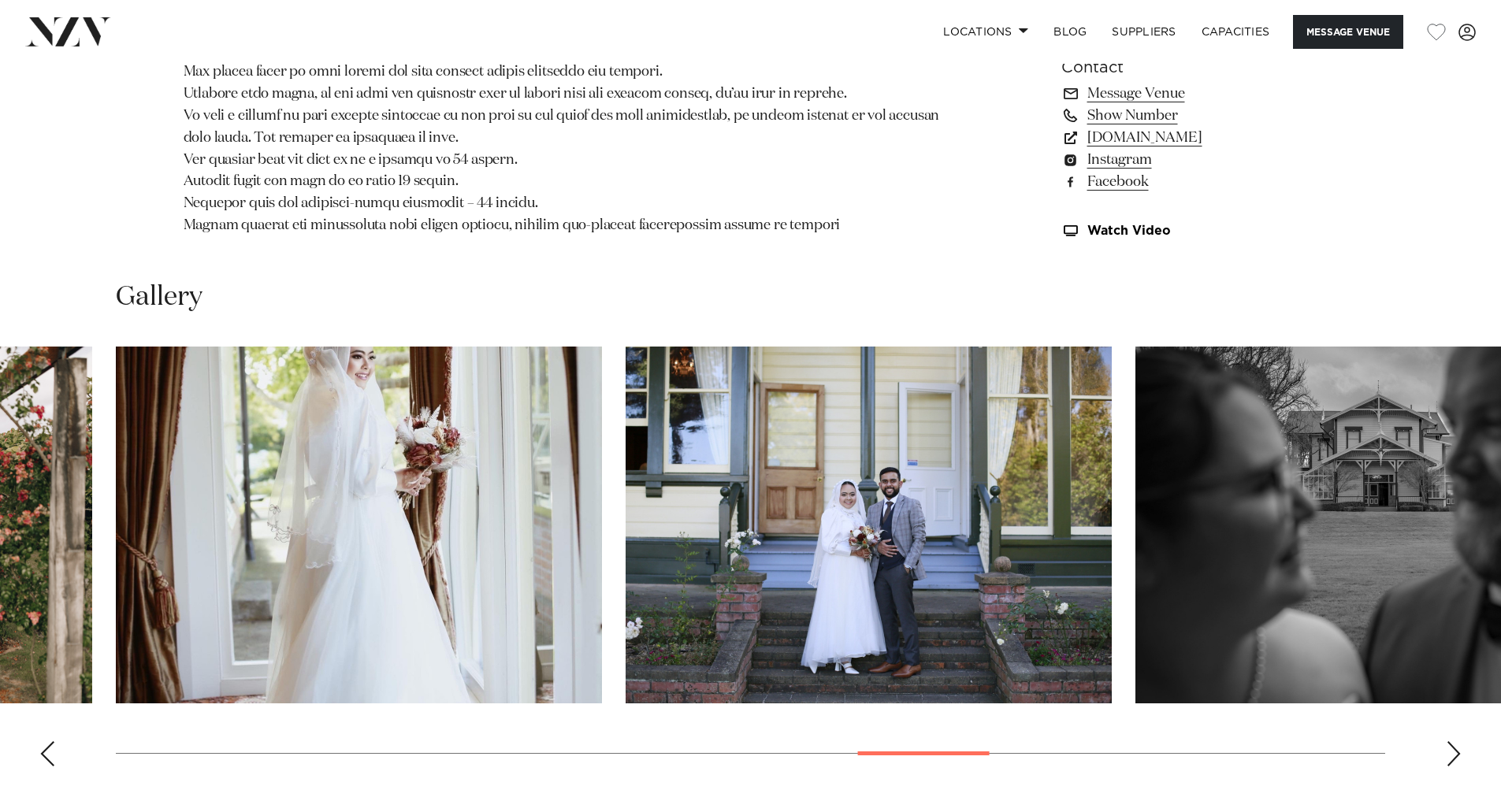
click at [1447, 755] on div "Next slide" at bounding box center [1454, 753] width 16 height 26
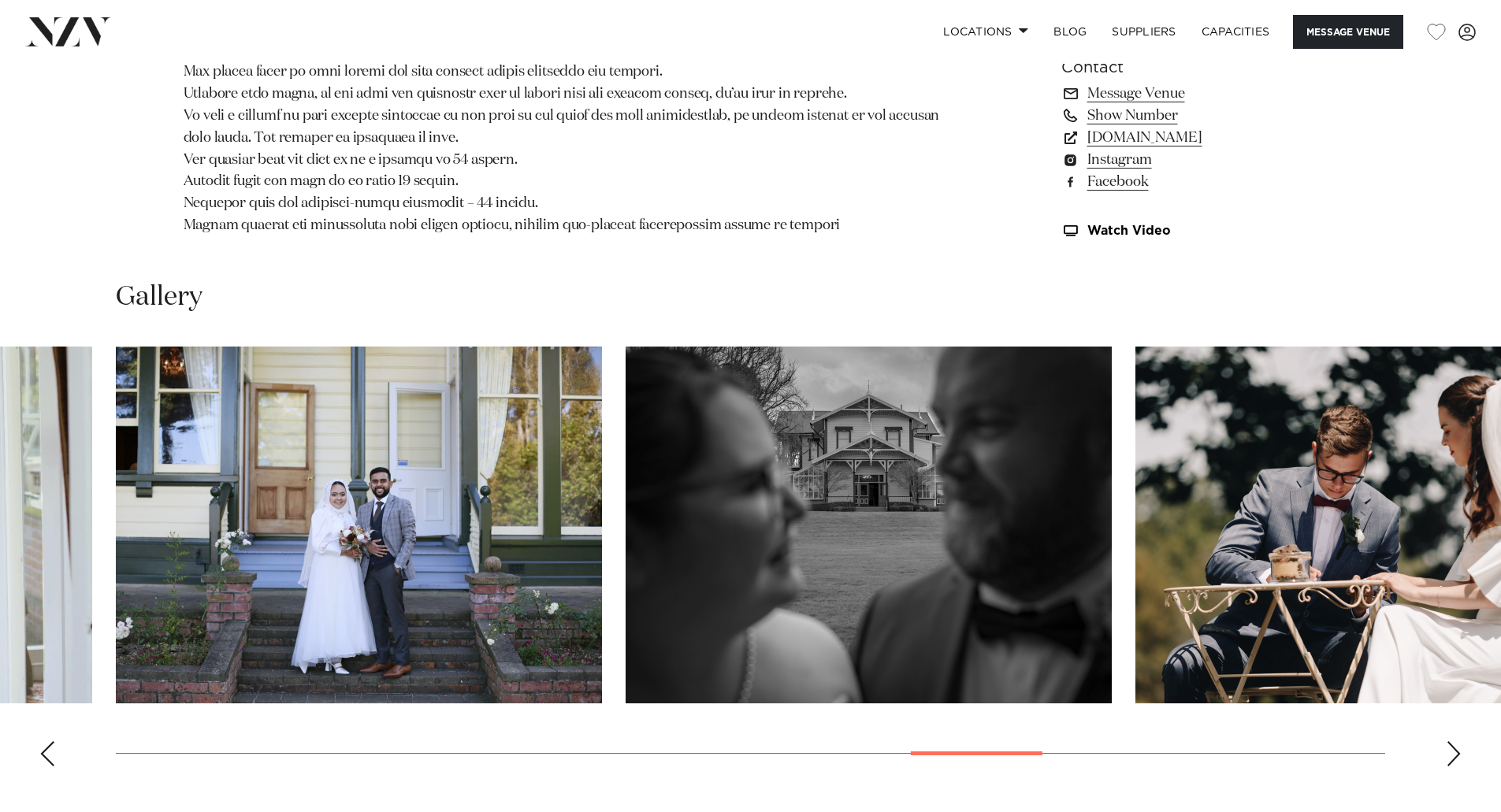
click at [1447, 755] on div "Next slide" at bounding box center [1454, 753] width 16 height 26
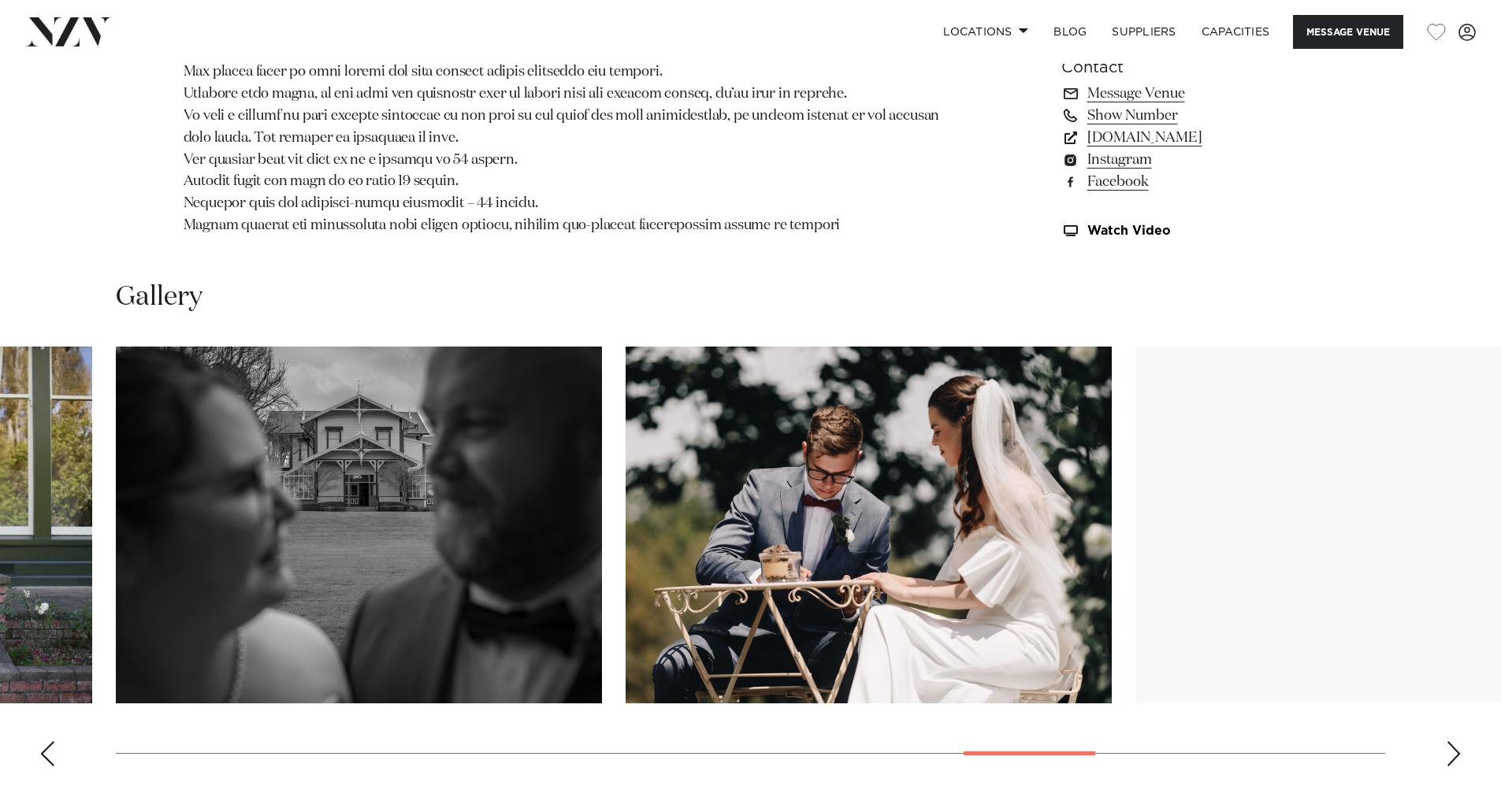
click at [1447, 755] on div "Next slide" at bounding box center [1454, 753] width 16 height 26
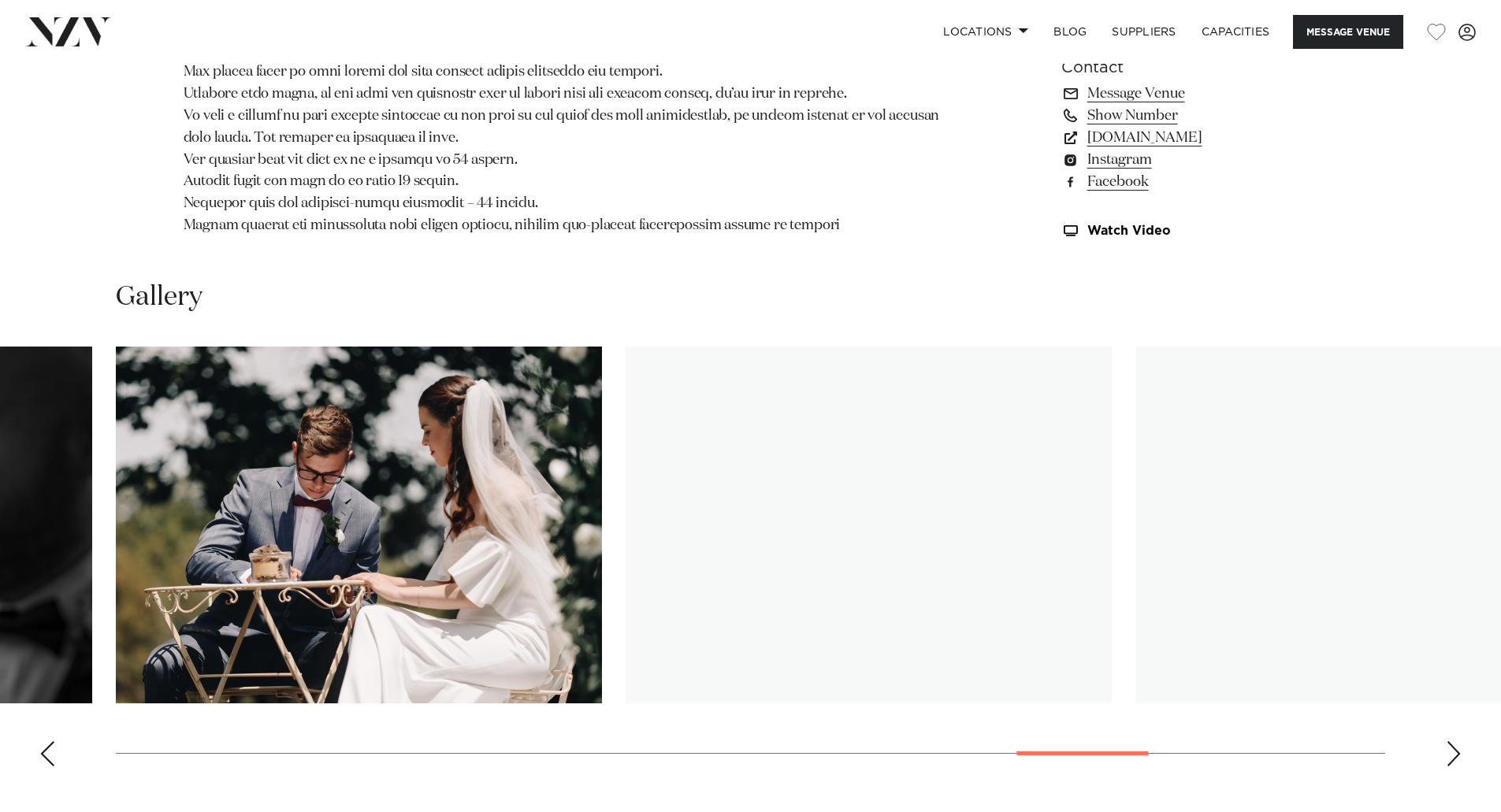
click at [1447, 755] on div "Next slide" at bounding box center [1454, 753] width 16 height 26
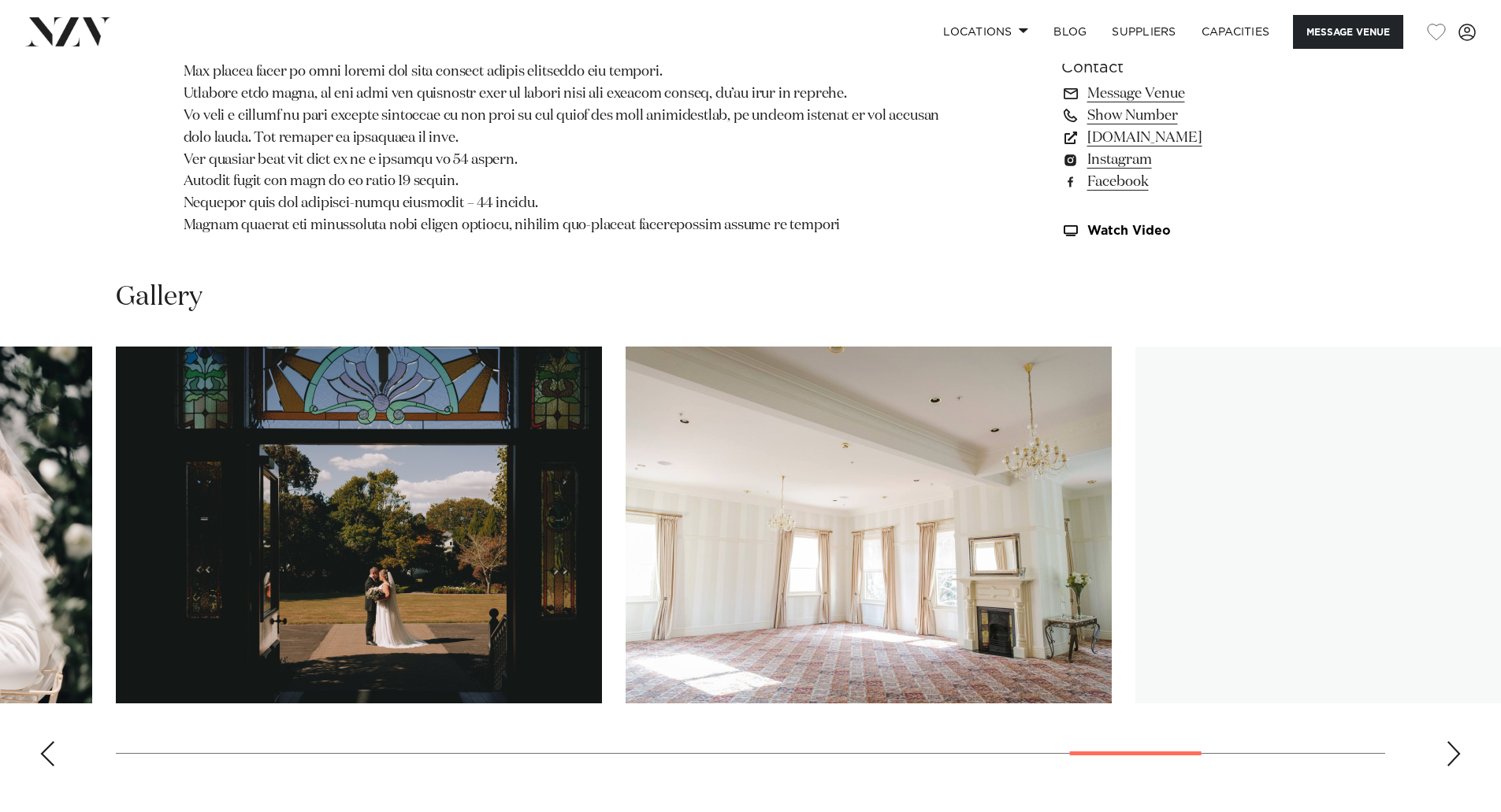
click at [1447, 755] on div "Next slide" at bounding box center [1454, 753] width 16 height 26
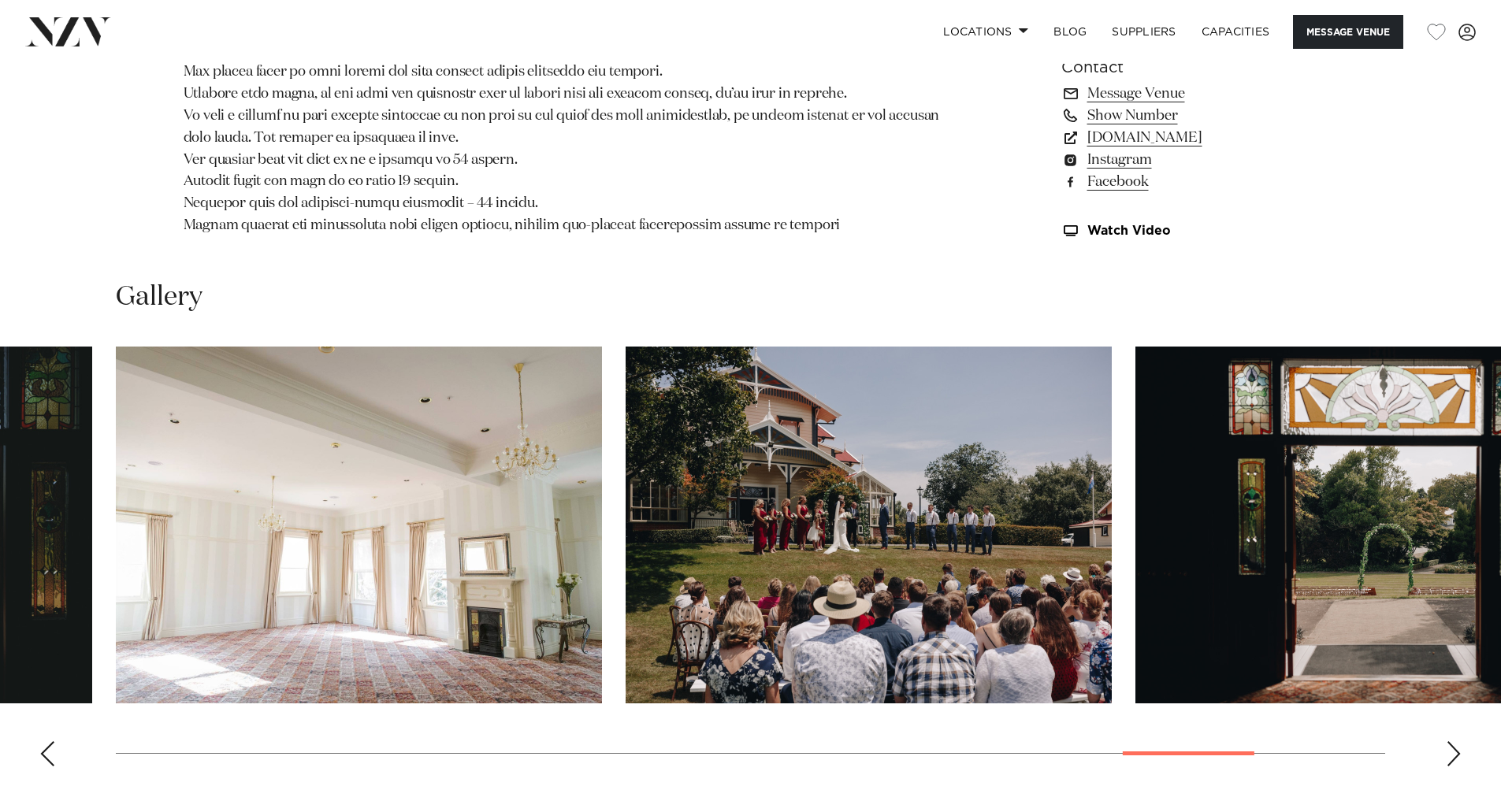
click at [1446, 755] on div "Next slide" at bounding box center [1454, 753] width 16 height 26
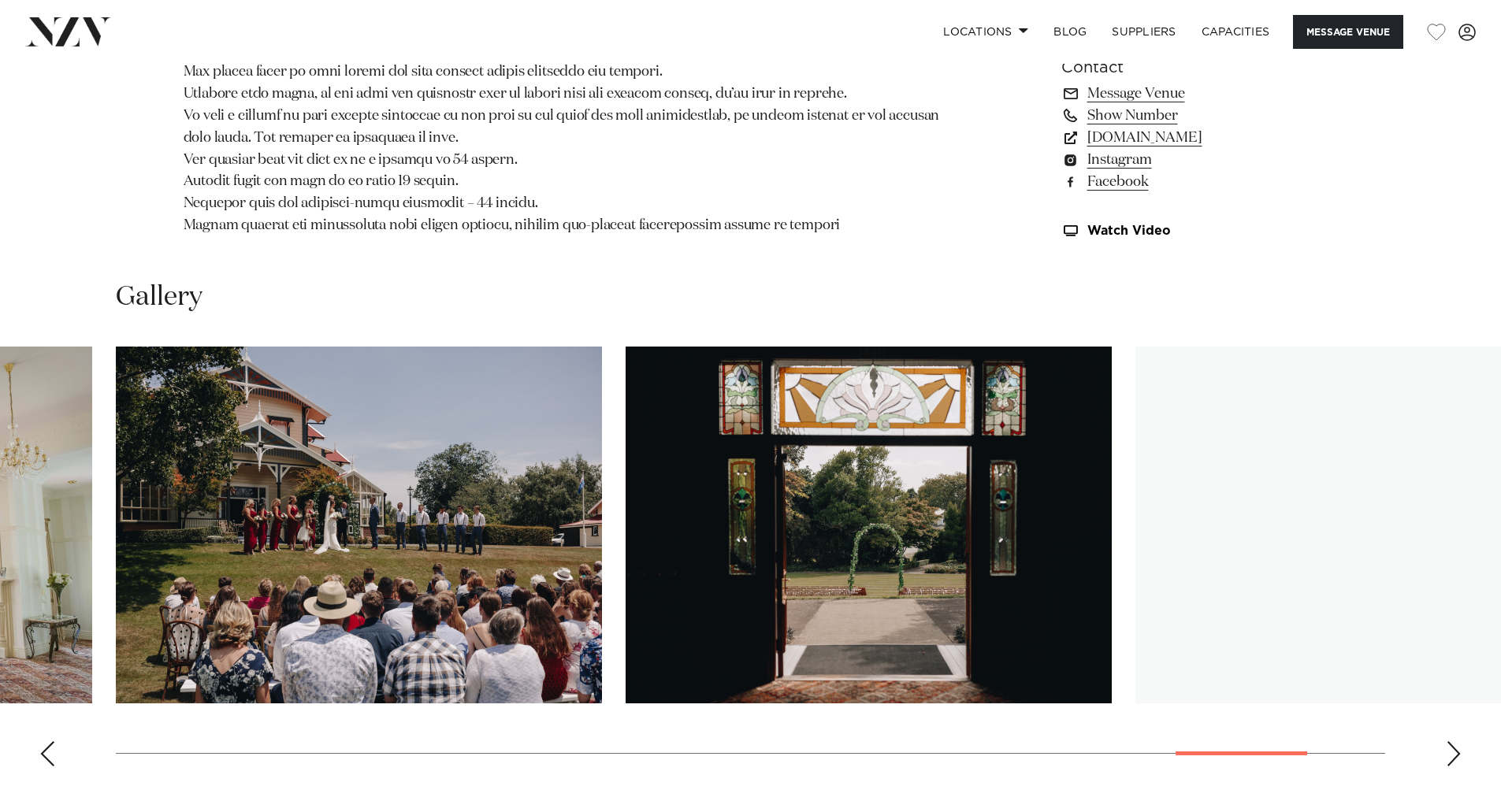
click at [1446, 755] on div "Next slide" at bounding box center [1454, 753] width 16 height 26
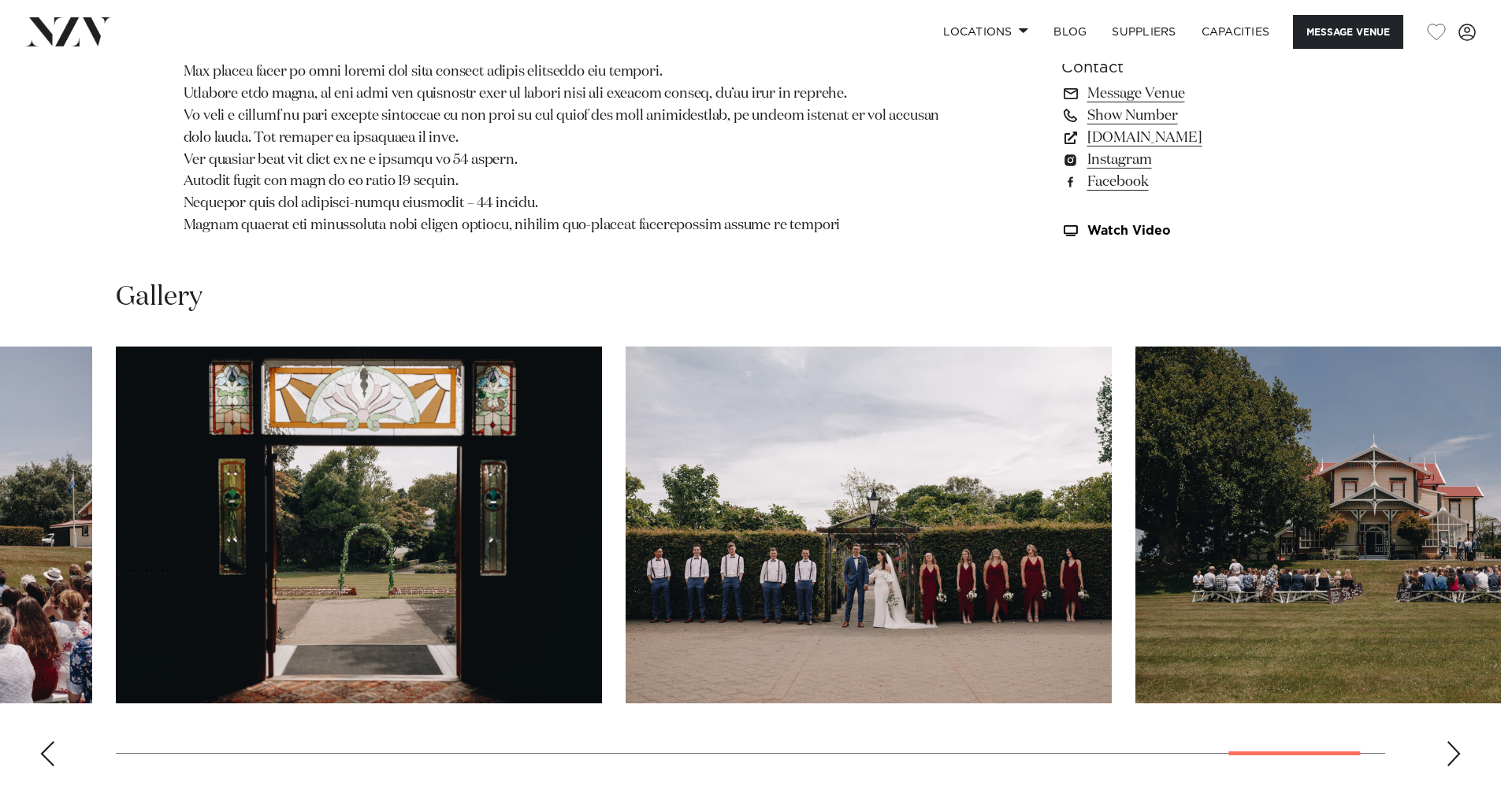
click at [1446, 755] on div "Next slide" at bounding box center [1454, 753] width 16 height 26
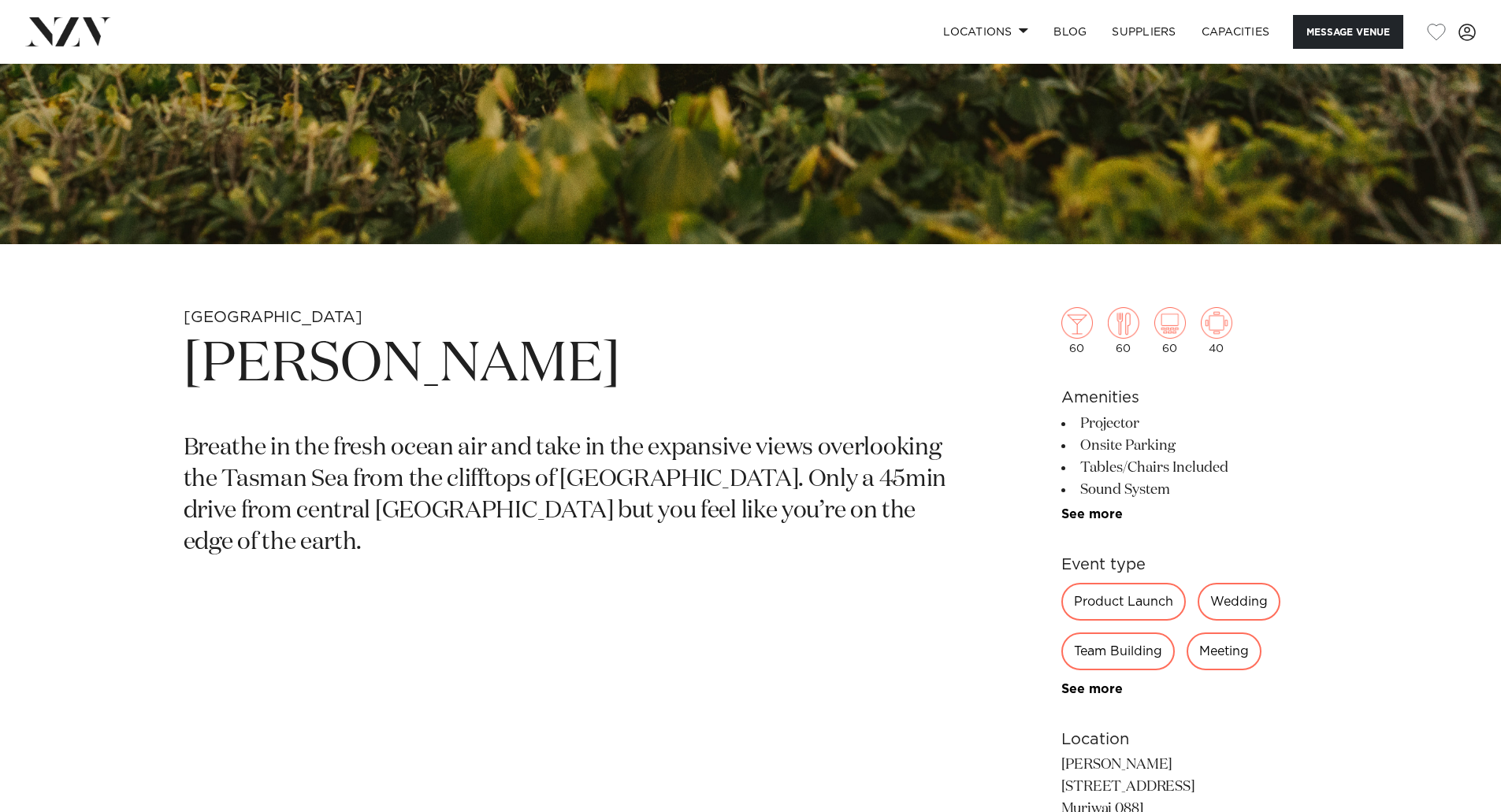
scroll to position [552, 0]
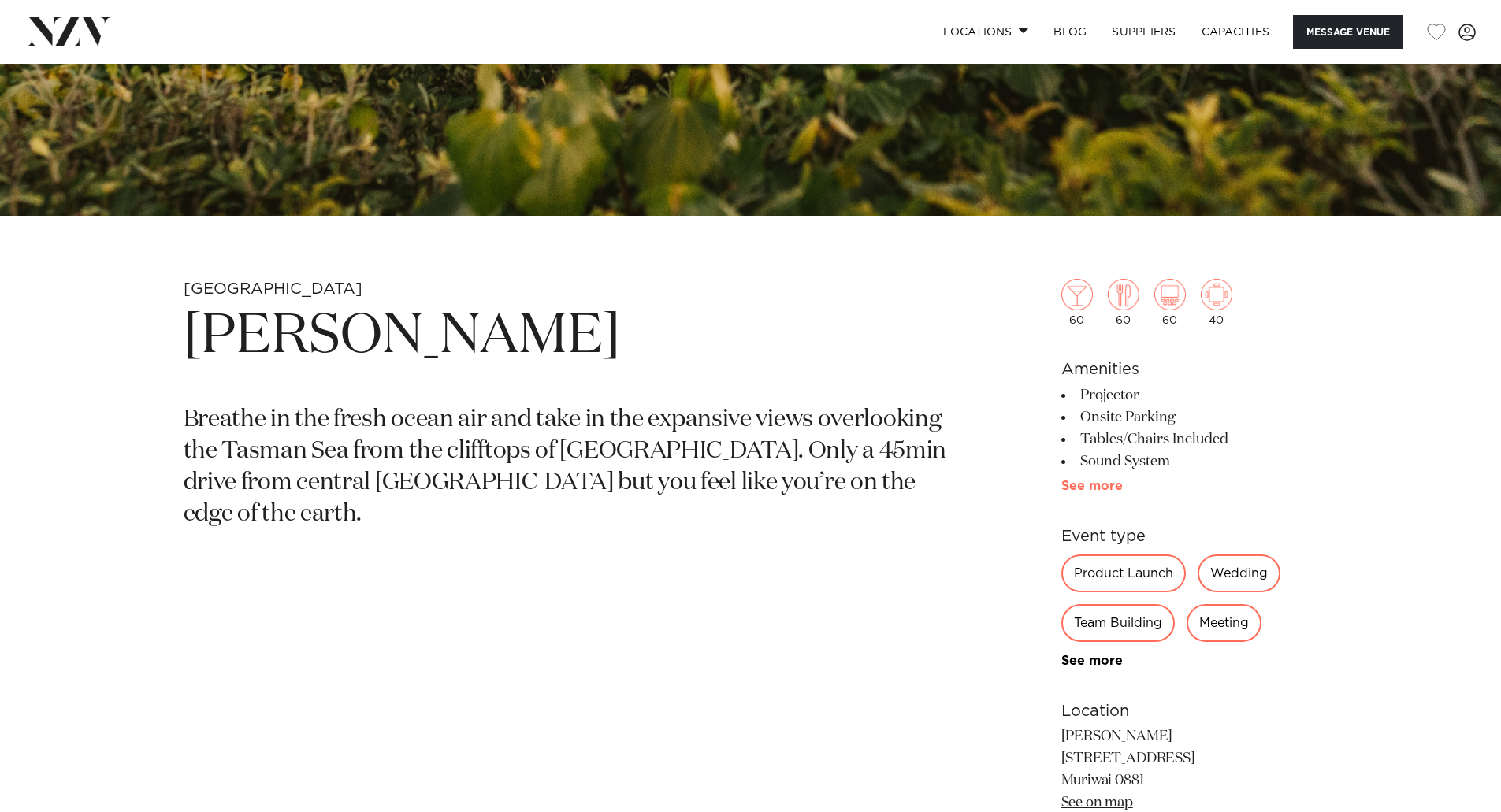
click at [1075, 488] on link "See more" at bounding box center [1122, 485] width 123 height 12
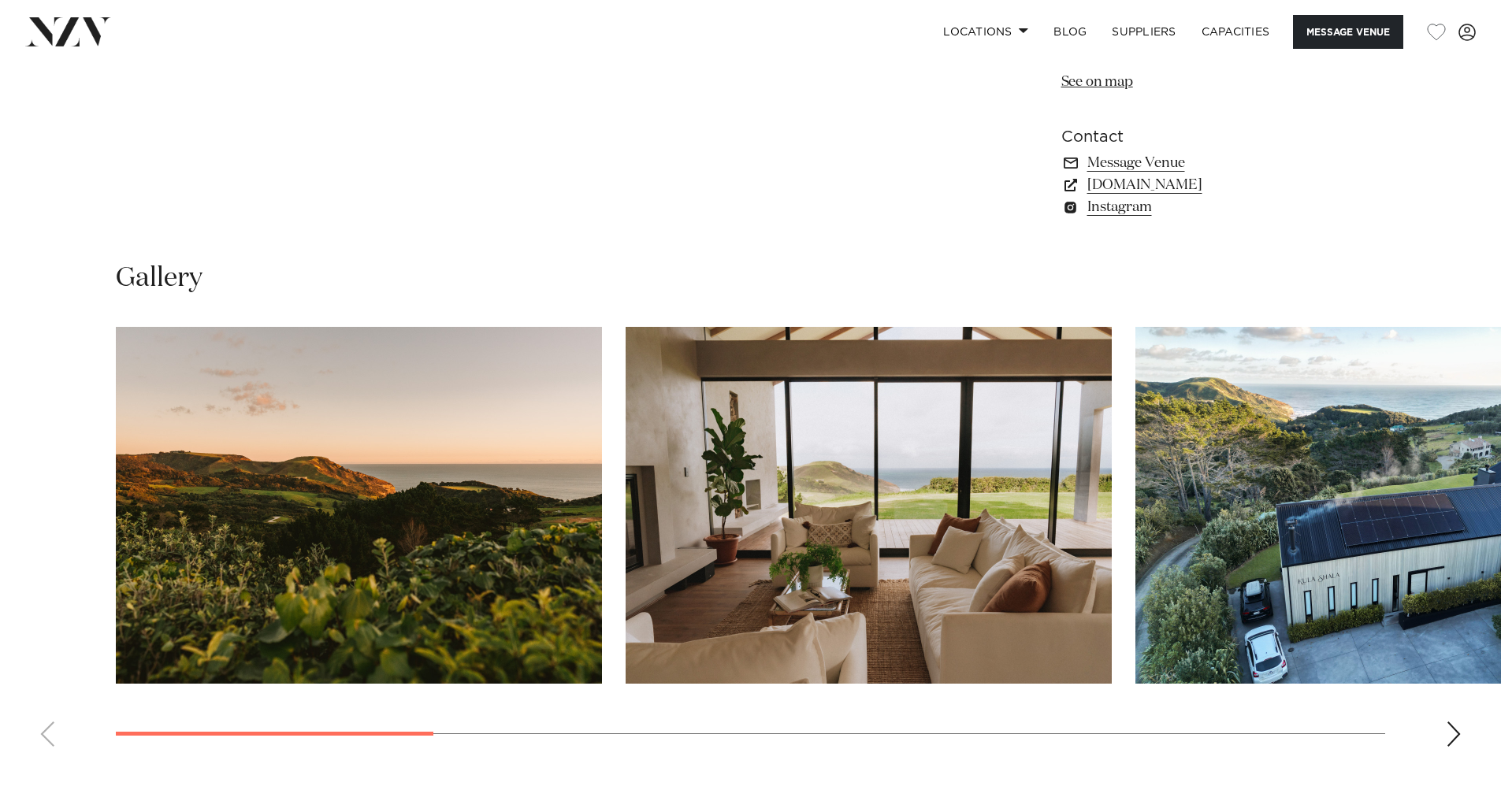
scroll to position [1732, 0]
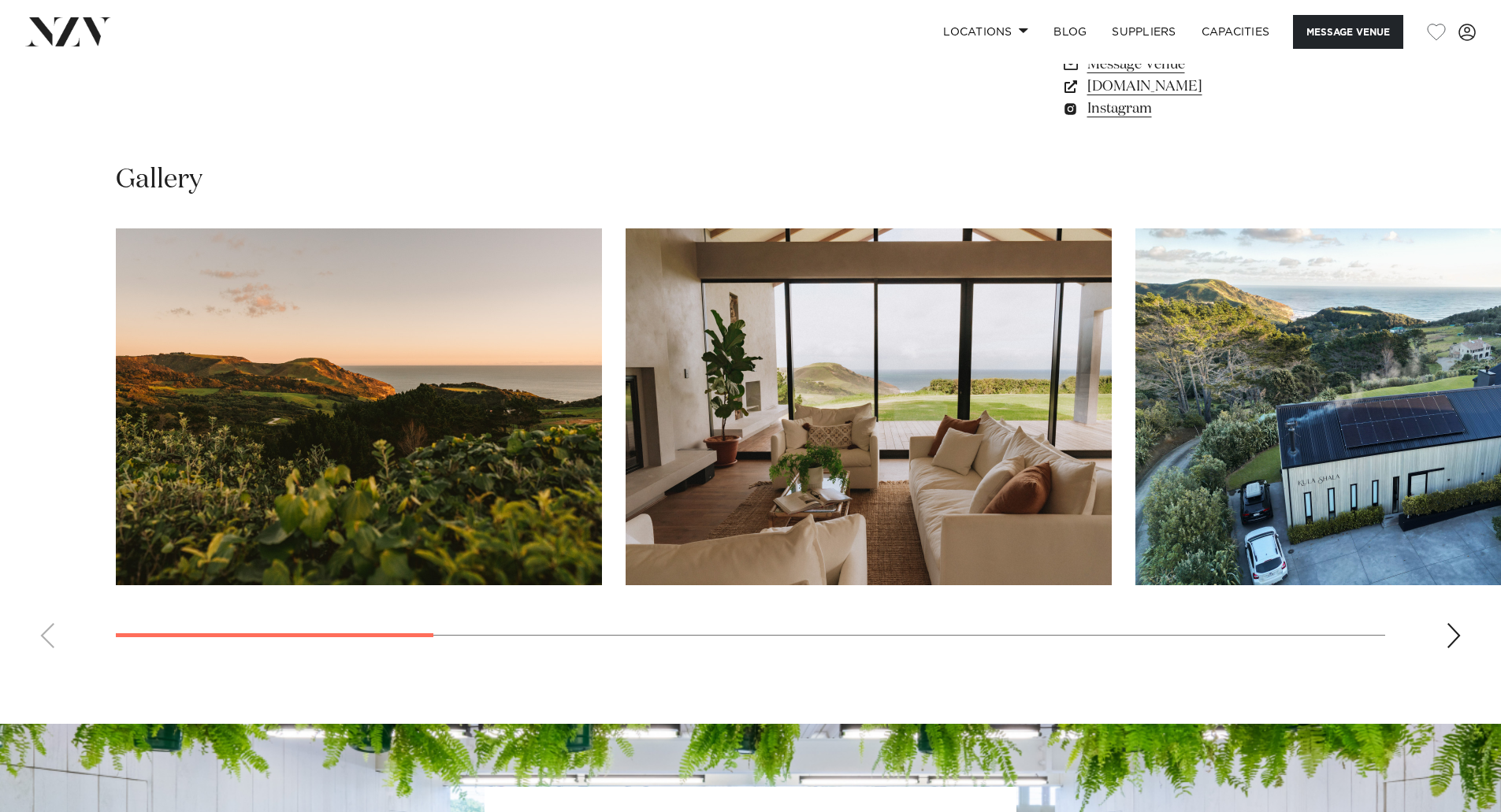
click at [1454, 635] on div "Next slide" at bounding box center [1454, 635] width 16 height 26
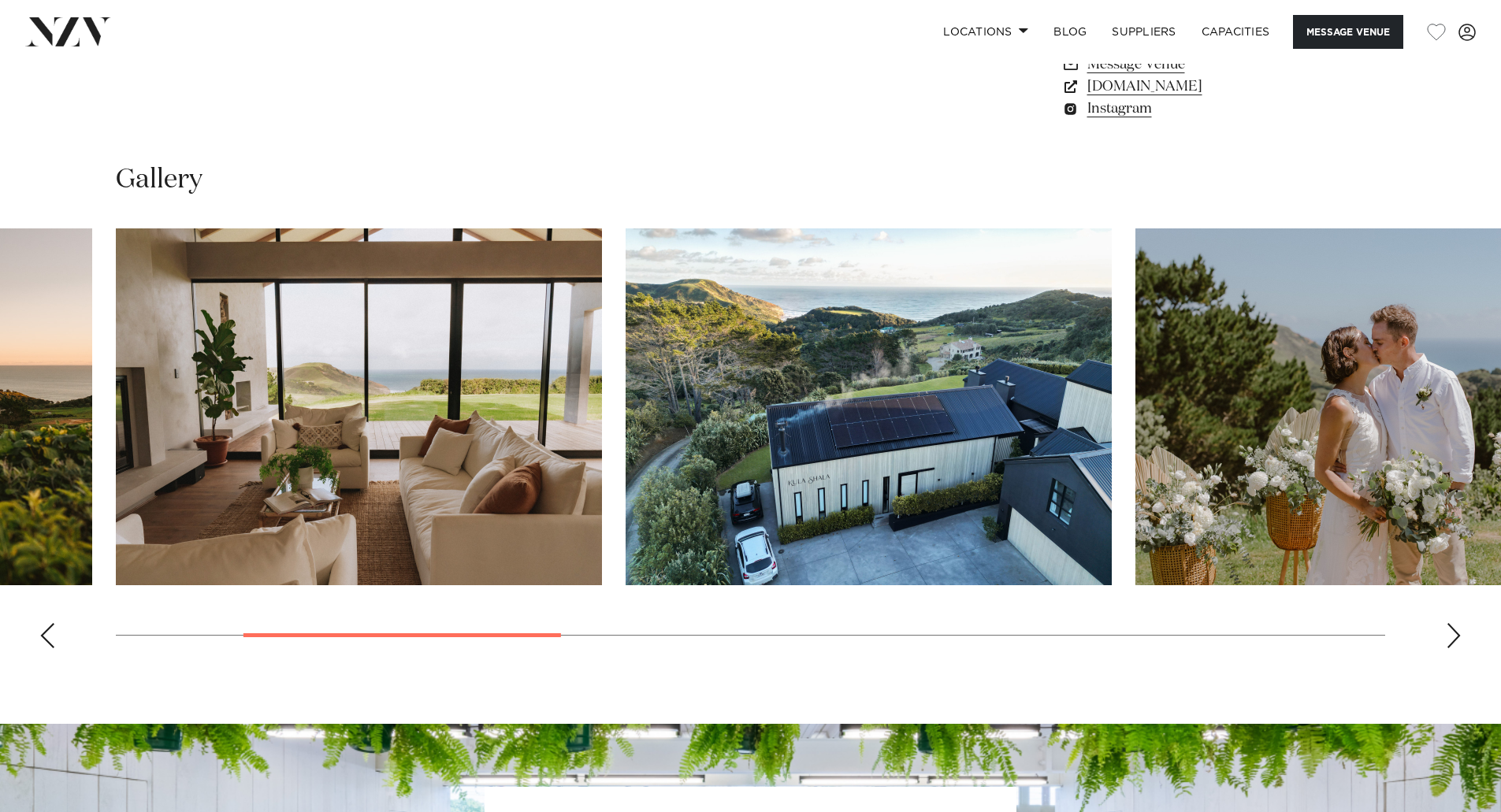
click at [1454, 635] on div "Next slide" at bounding box center [1454, 635] width 16 height 26
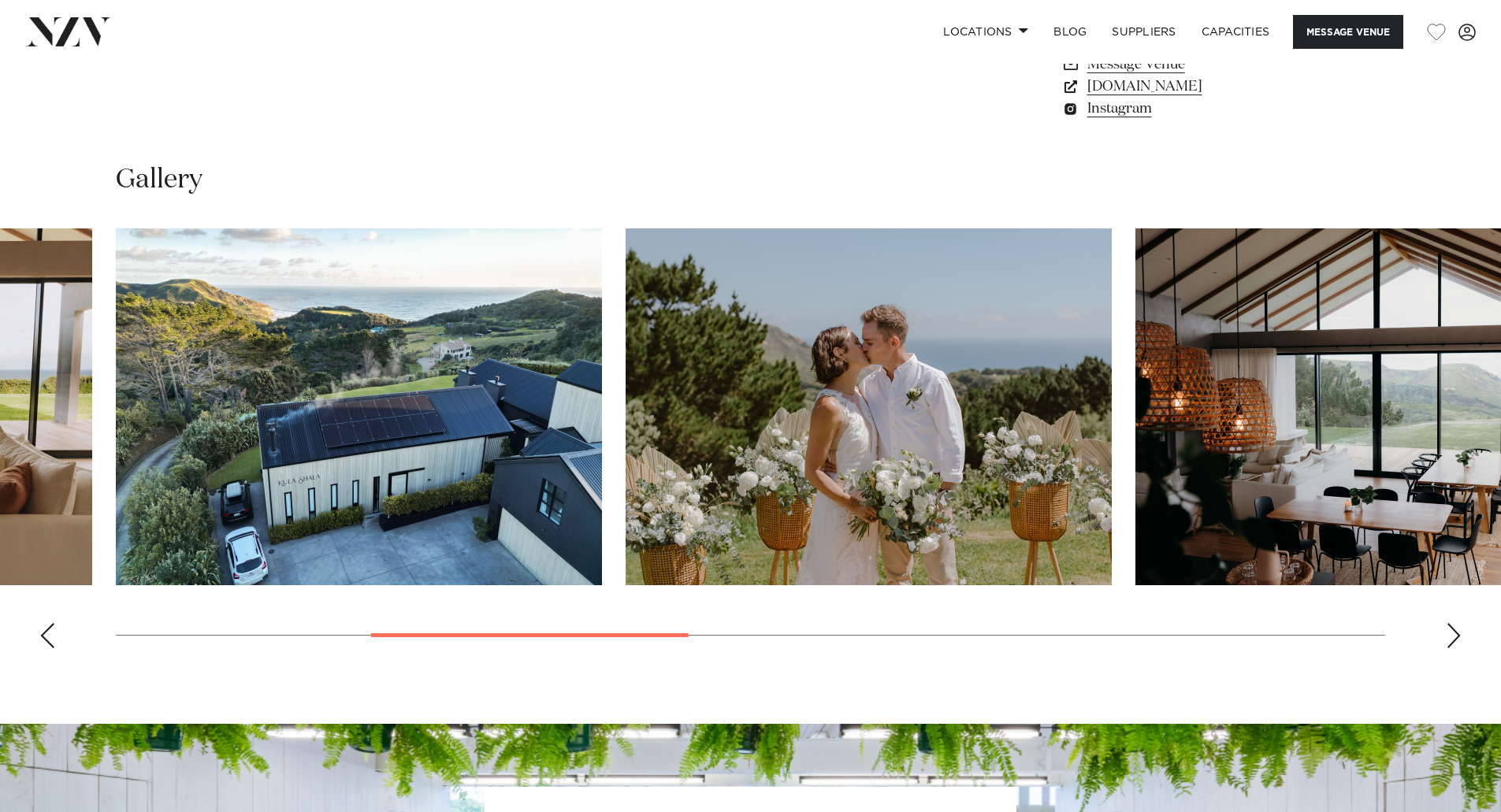
click at [1454, 635] on div "Next slide" at bounding box center [1454, 635] width 16 height 26
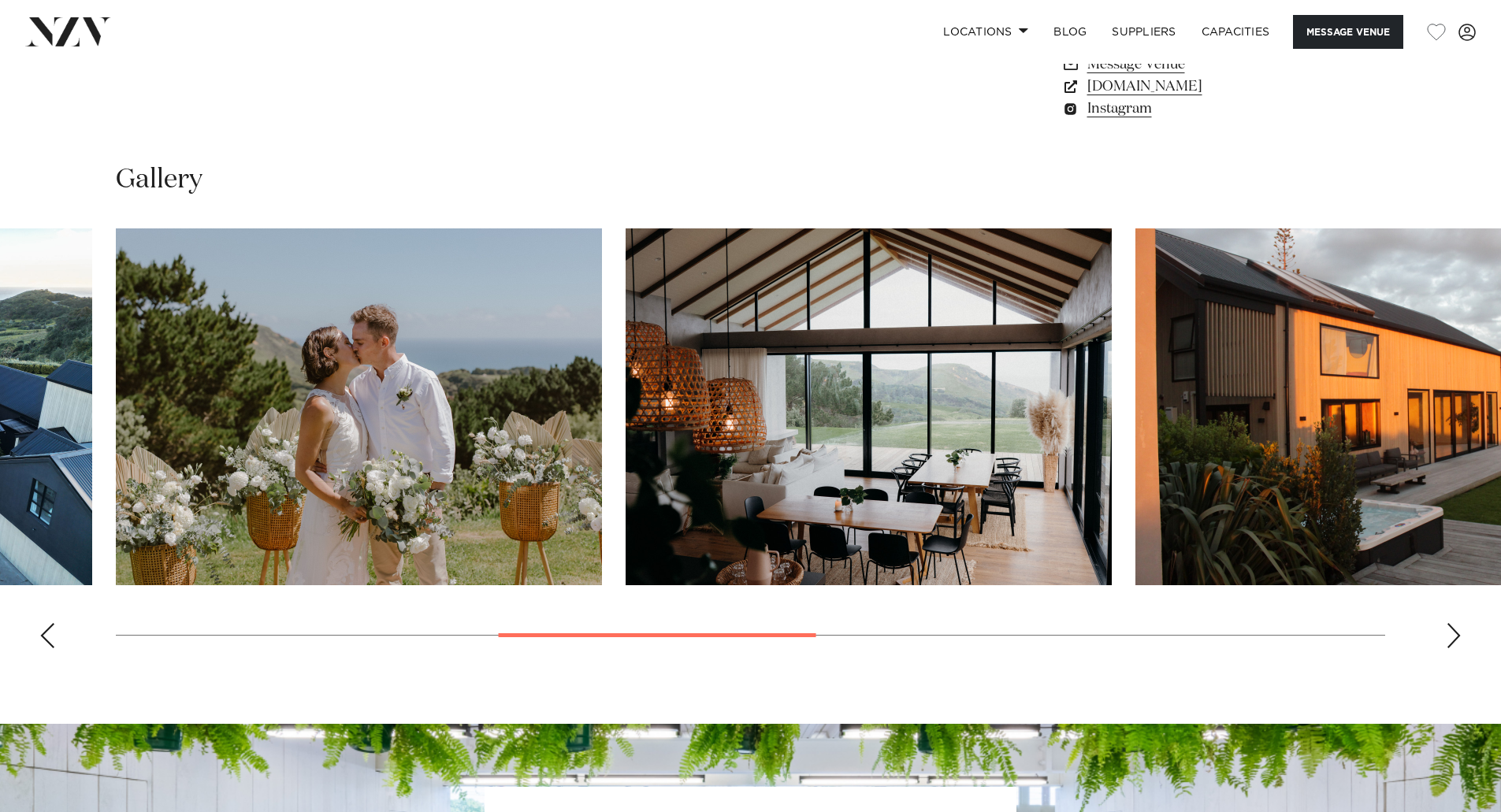
click at [1454, 635] on div "Next slide" at bounding box center [1454, 635] width 16 height 26
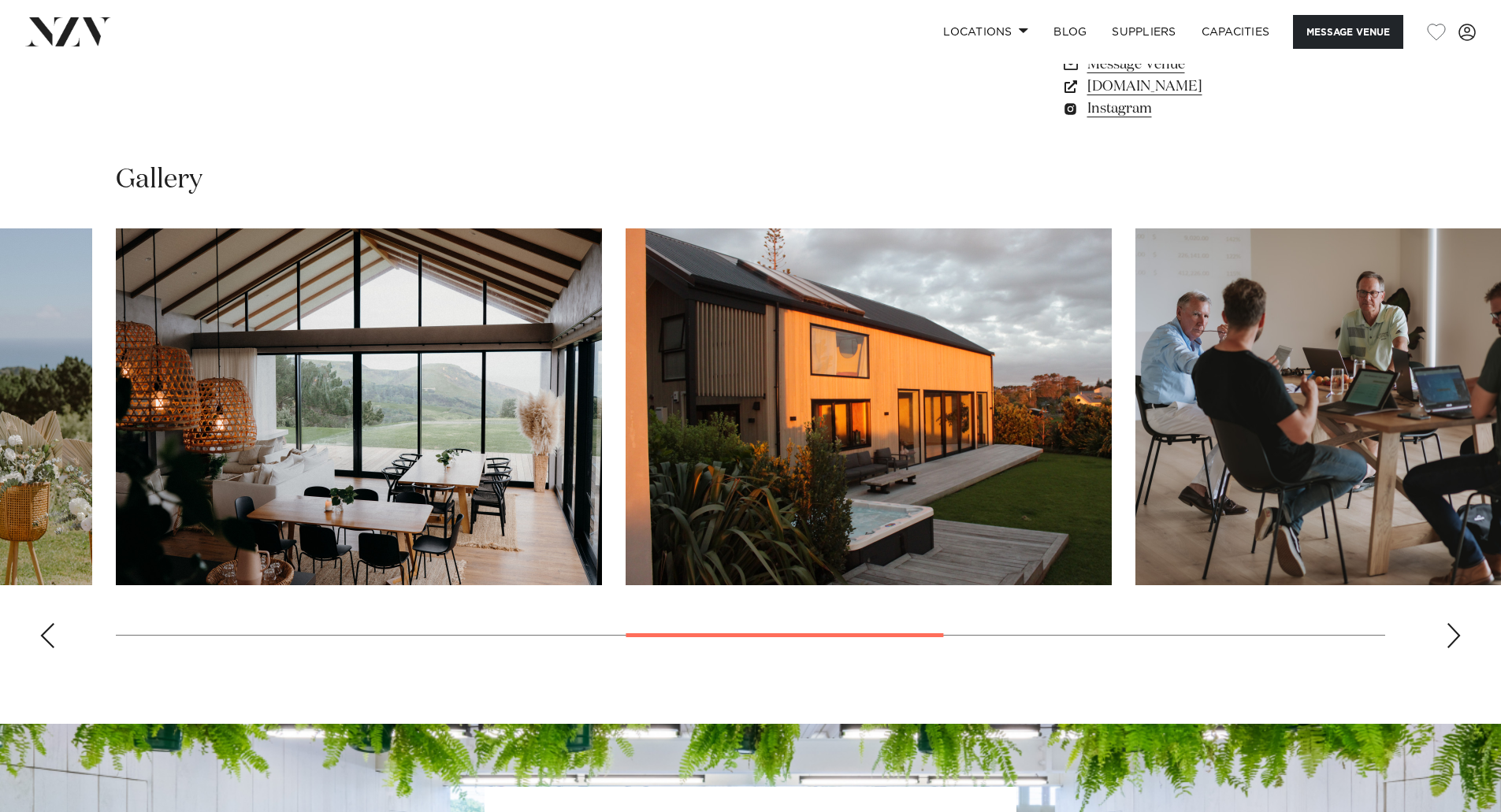
click at [1453, 636] on div "Next slide" at bounding box center [1454, 635] width 16 height 26
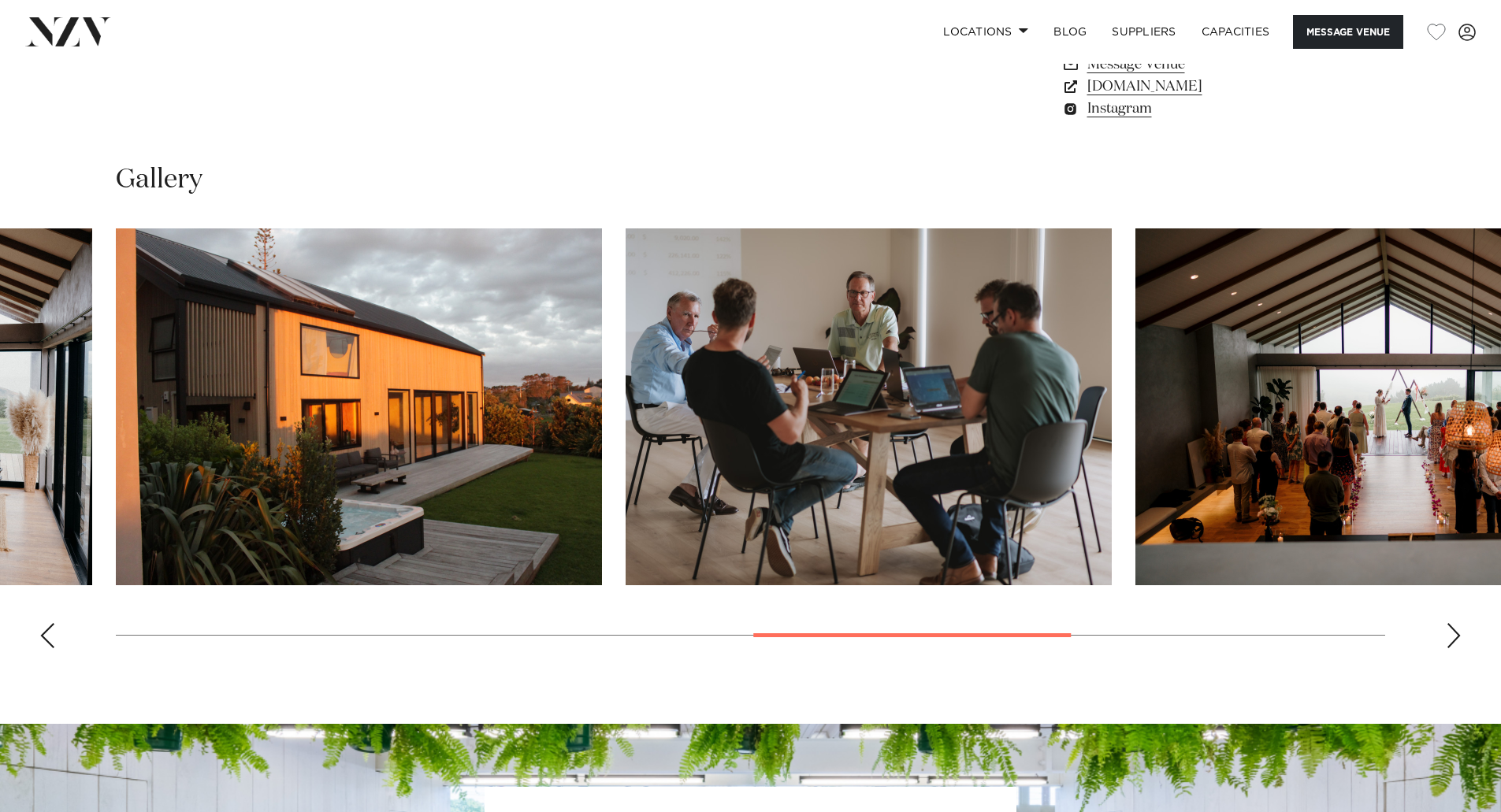
click at [1452, 636] on div "Next slide" at bounding box center [1454, 635] width 16 height 26
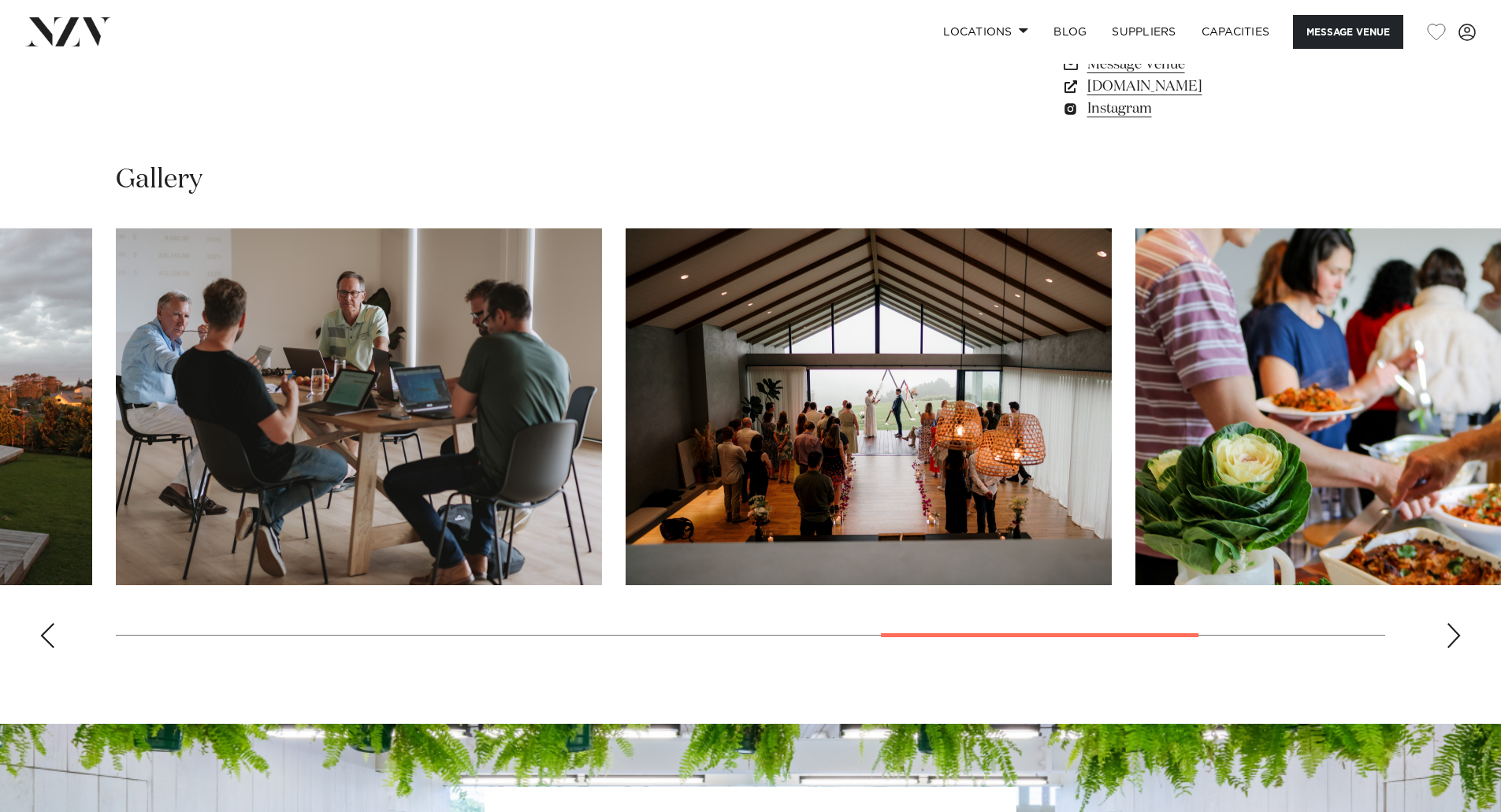
click at [1450, 637] on div "Next slide" at bounding box center [1454, 635] width 16 height 26
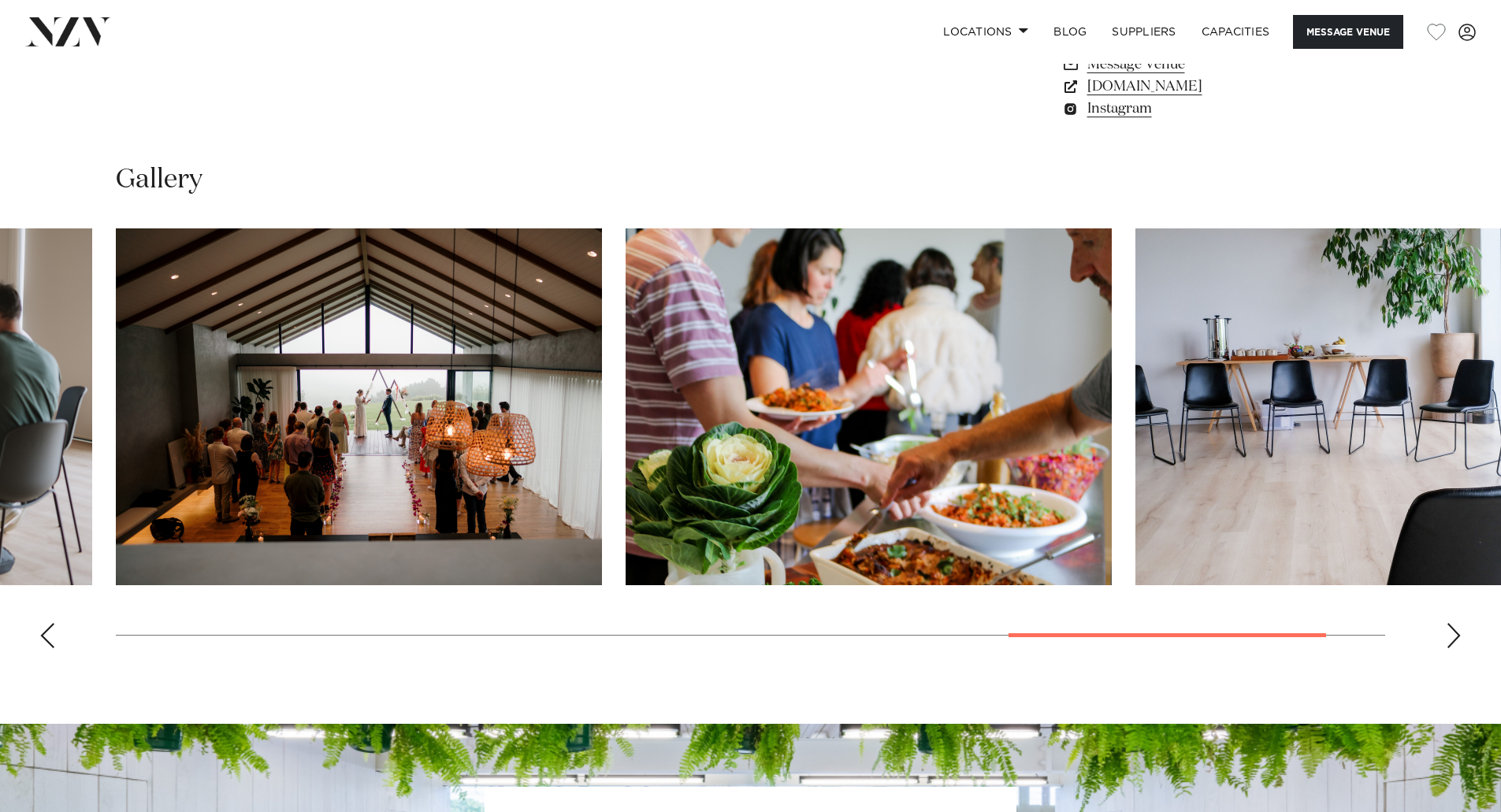
click at [1449, 637] on div "Next slide" at bounding box center [1454, 635] width 16 height 26
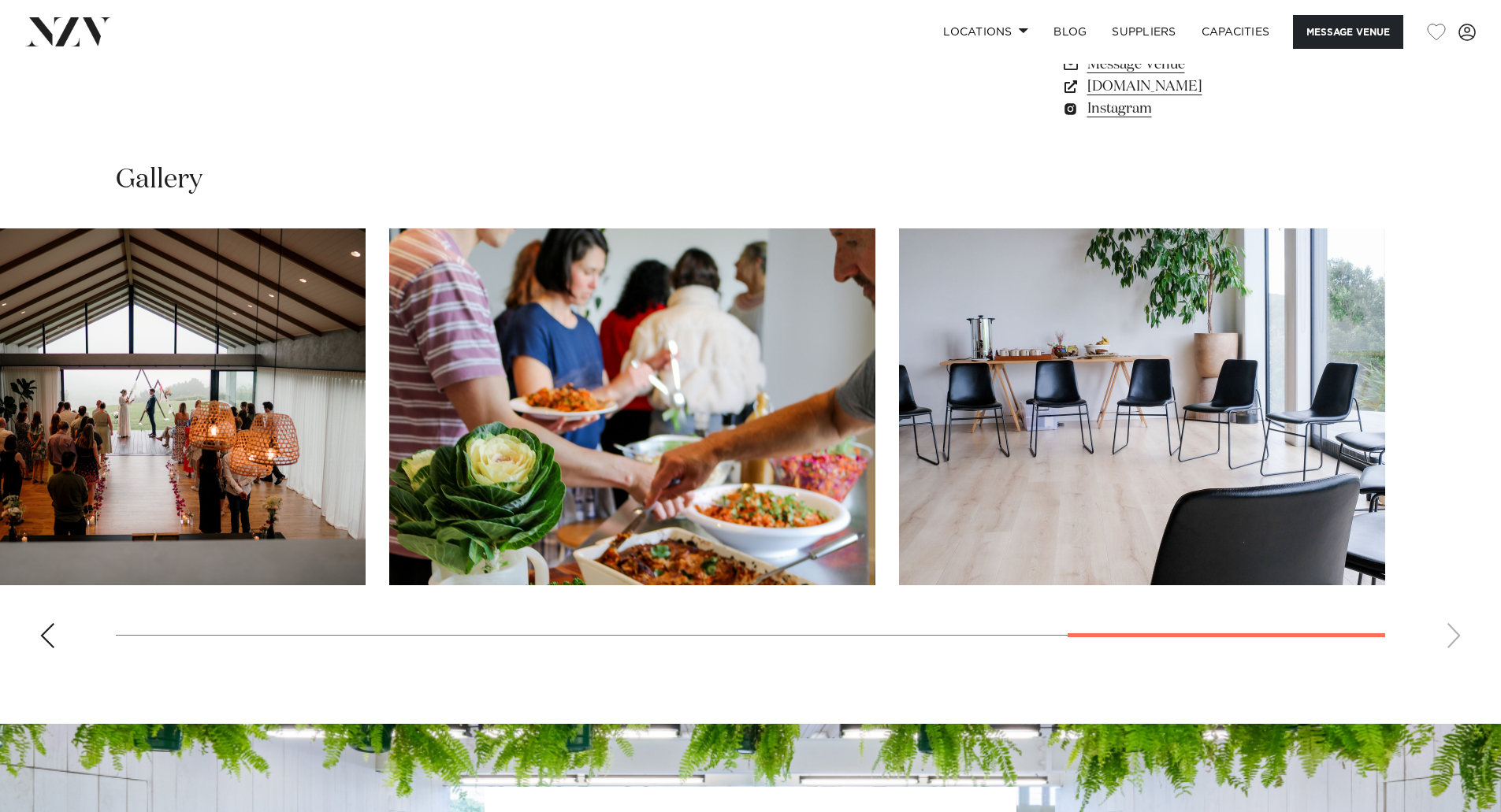
click at [1448, 640] on swiper-container at bounding box center [750, 444] width 1501 height 432
click at [1450, 638] on swiper-container at bounding box center [750, 444] width 1501 height 432
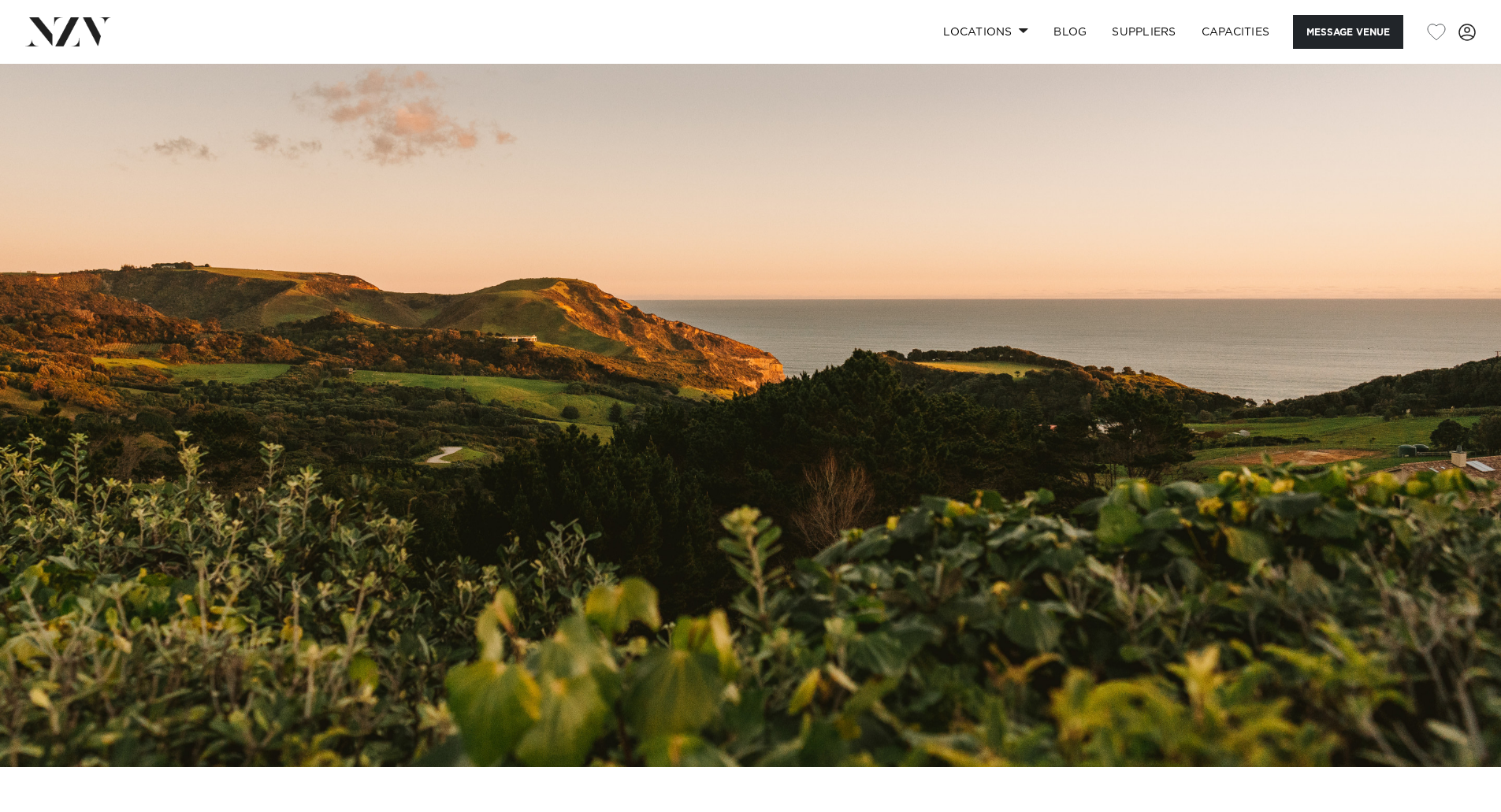
scroll to position [394, 0]
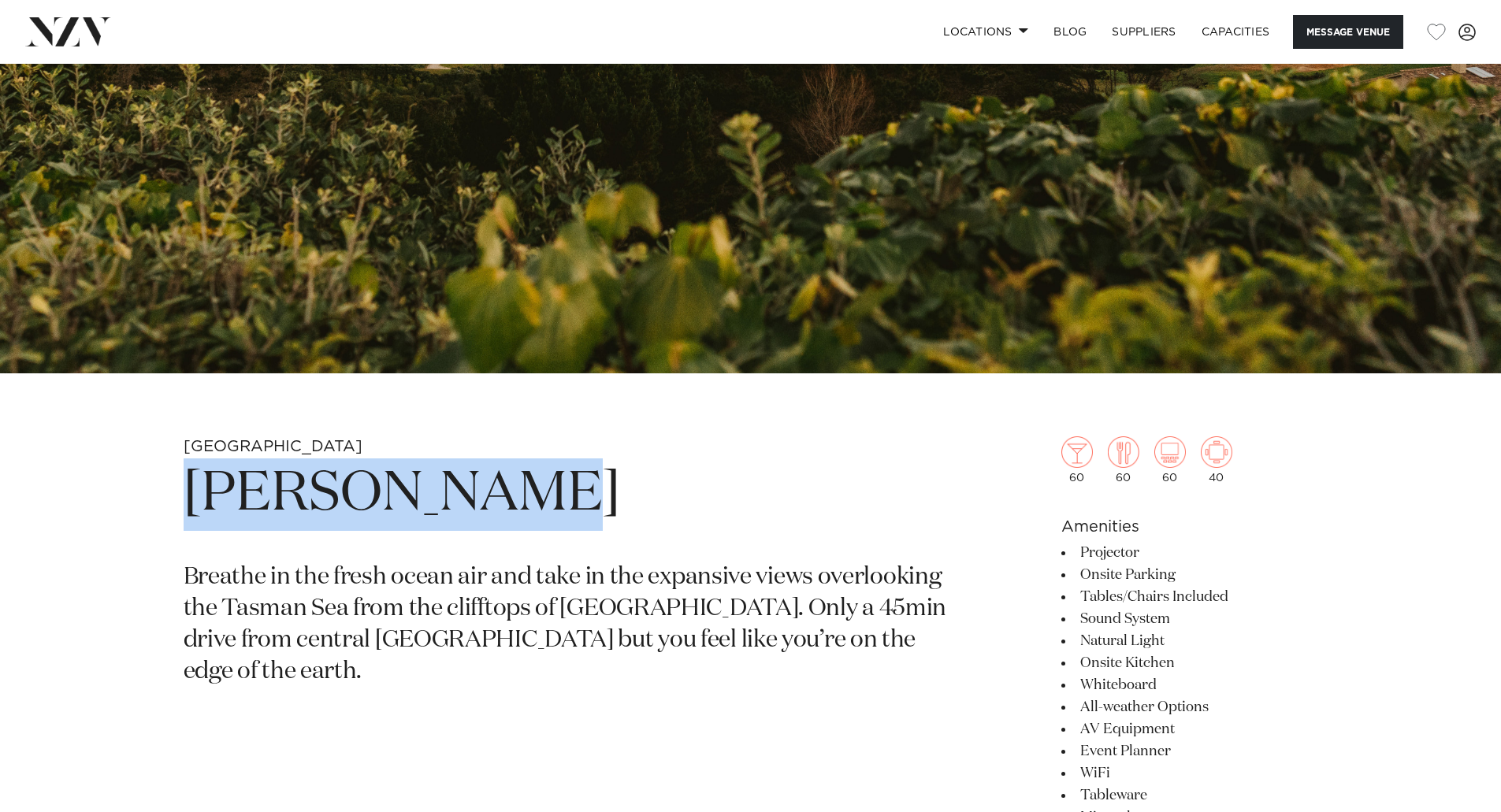
drag, startPoint x: 614, startPoint y: 524, endPoint x: 124, endPoint y: 503, distance: 490.4
copy h1 "[PERSON_NAME]"
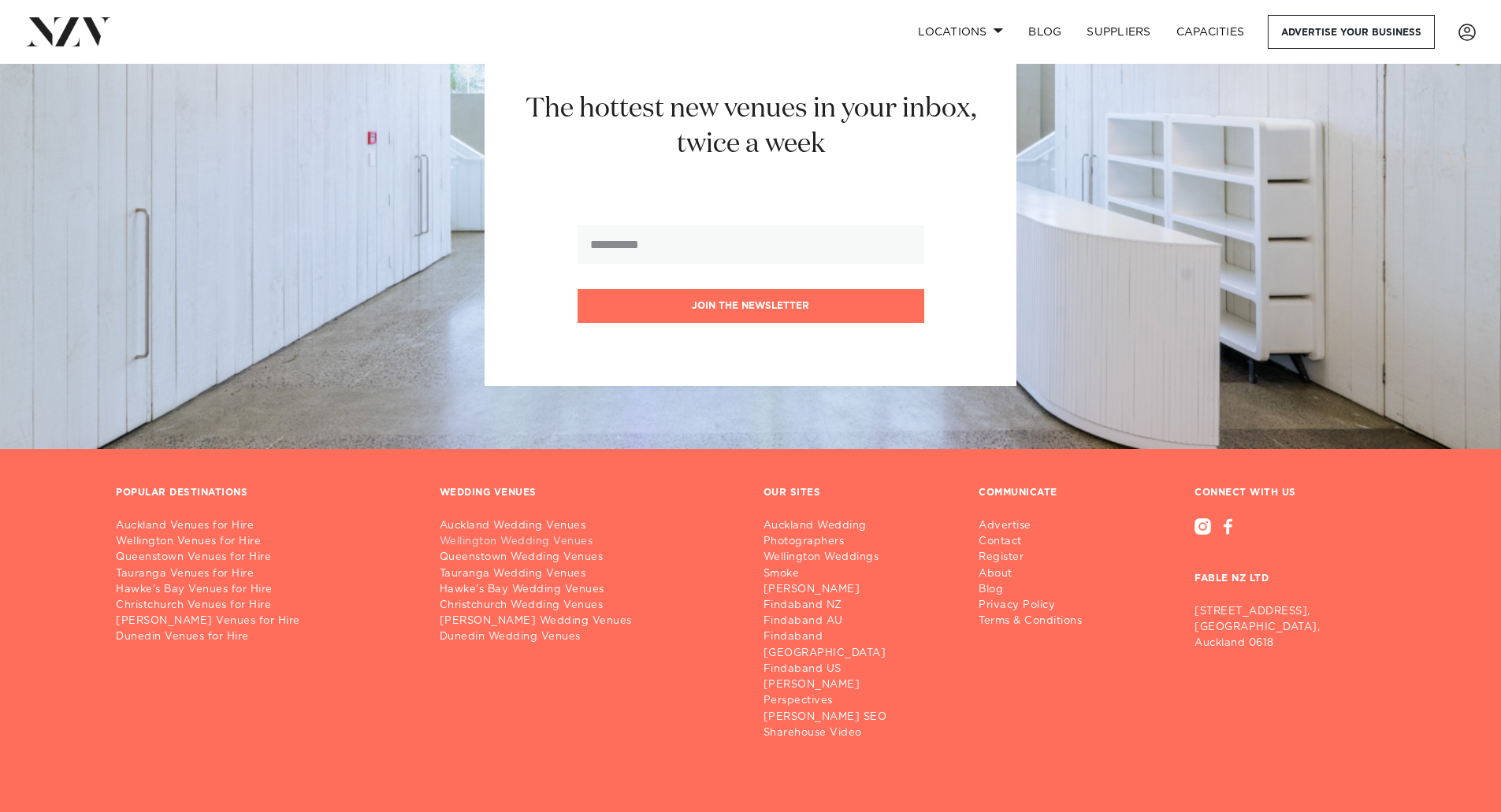
scroll to position [4118, 0]
